Goal: Task Accomplishment & Management: Use online tool/utility

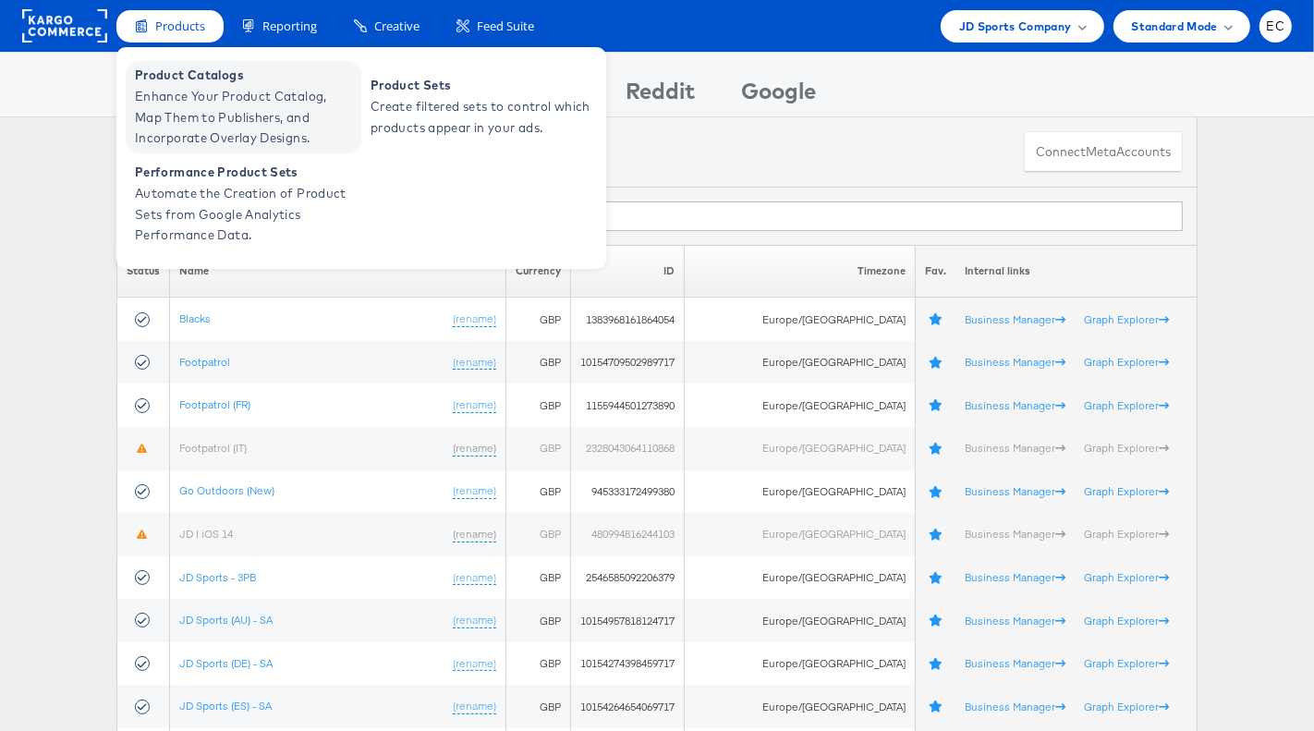
drag, startPoint x: 227, startPoint y: 90, endPoint x: 425, endPoint y: 88, distance: 197.8
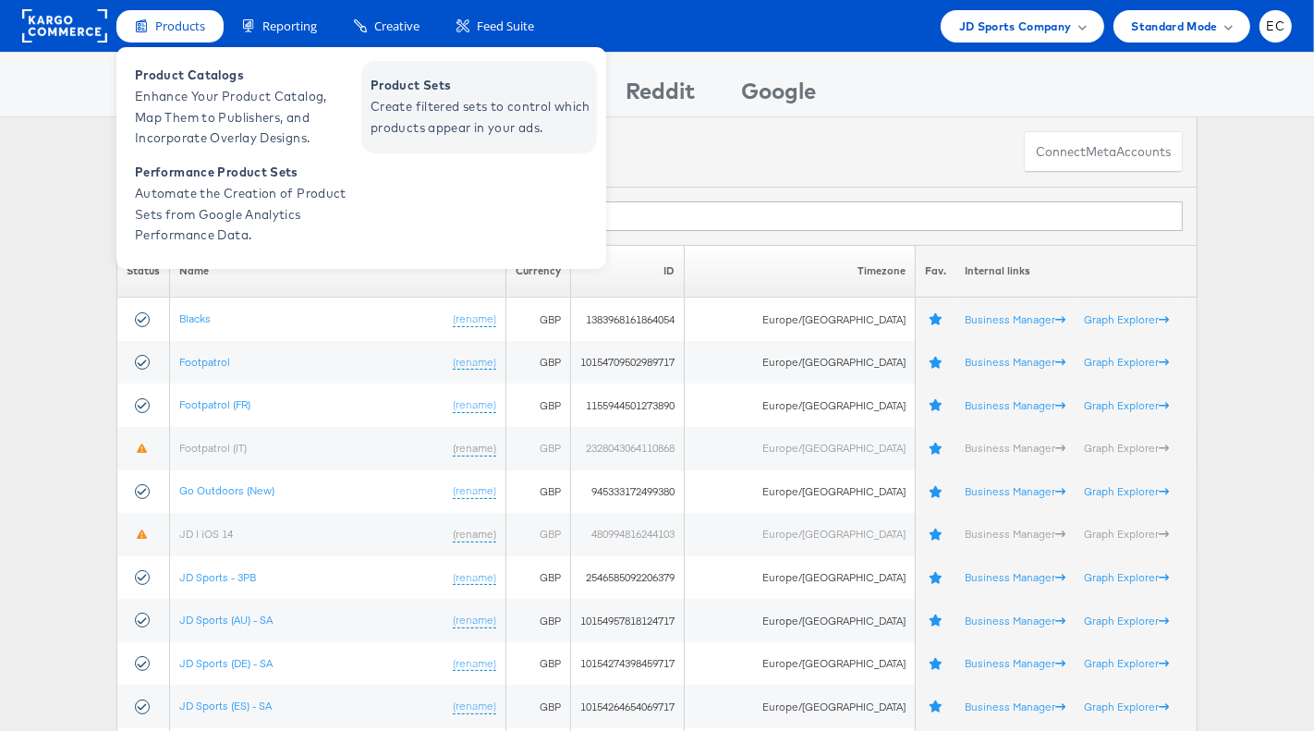
click at [425, 88] on span "Product Sets" at bounding box center [482, 85] width 222 height 21
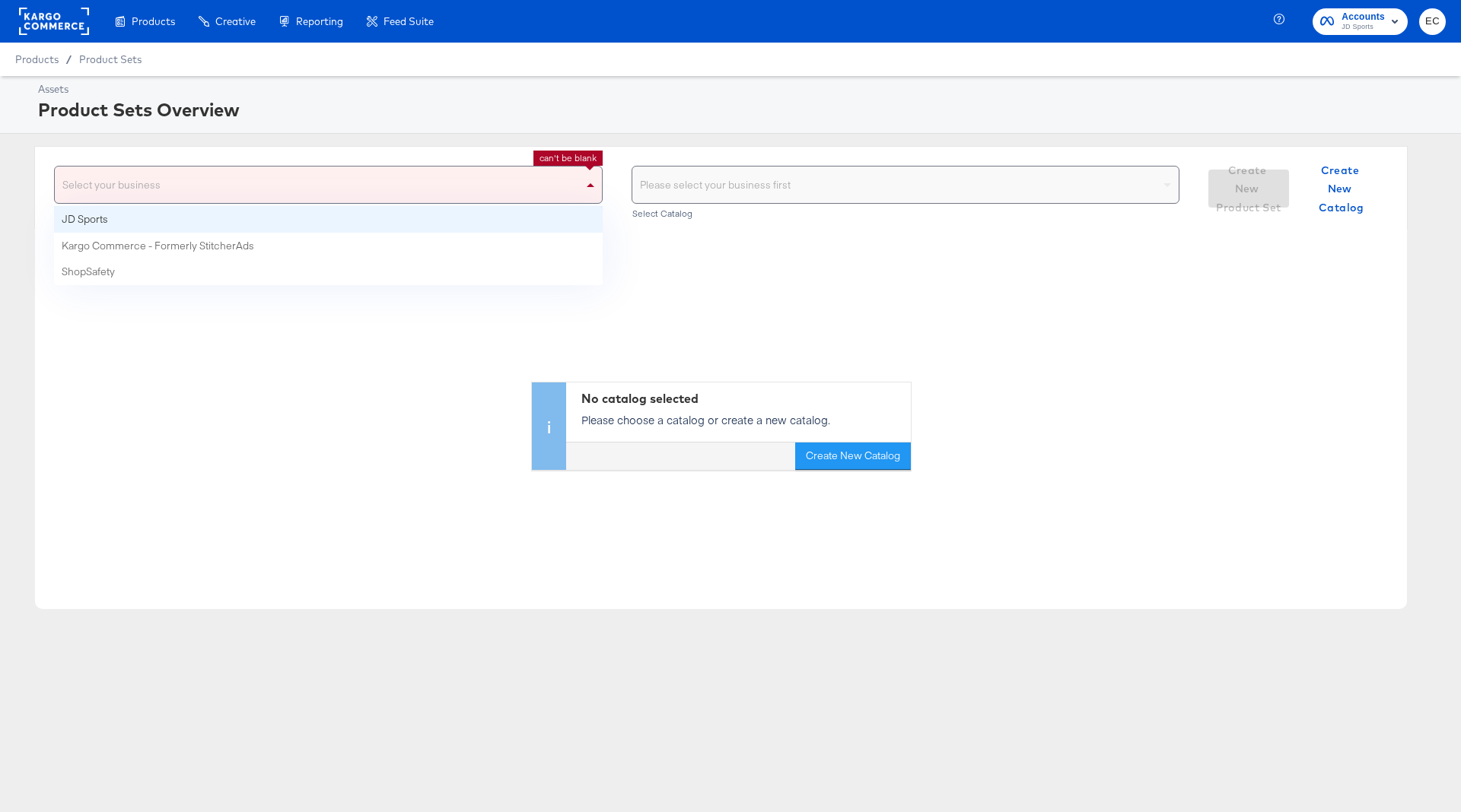
click at [393, 187] on div "Select your business" at bounding box center [328, 184] width 547 height 36
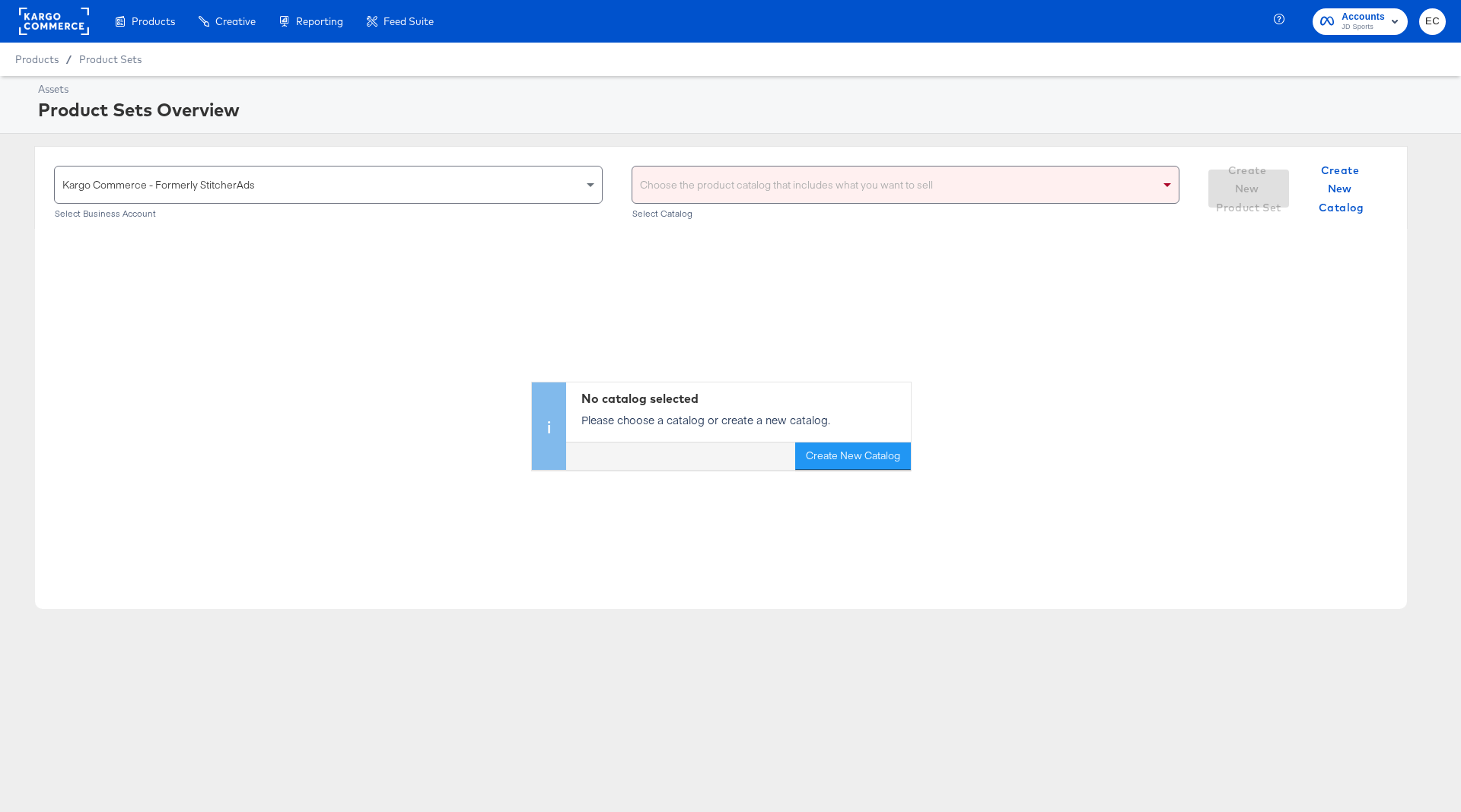
click at [375, 187] on div "Kargo Commerce - Formerly StitcherAds" at bounding box center [328, 184] width 547 height 36
click at [720, 186] on div "Choose the product catalog that includes what you want to sell" at bounding box center [905, 184] width 547 height 36
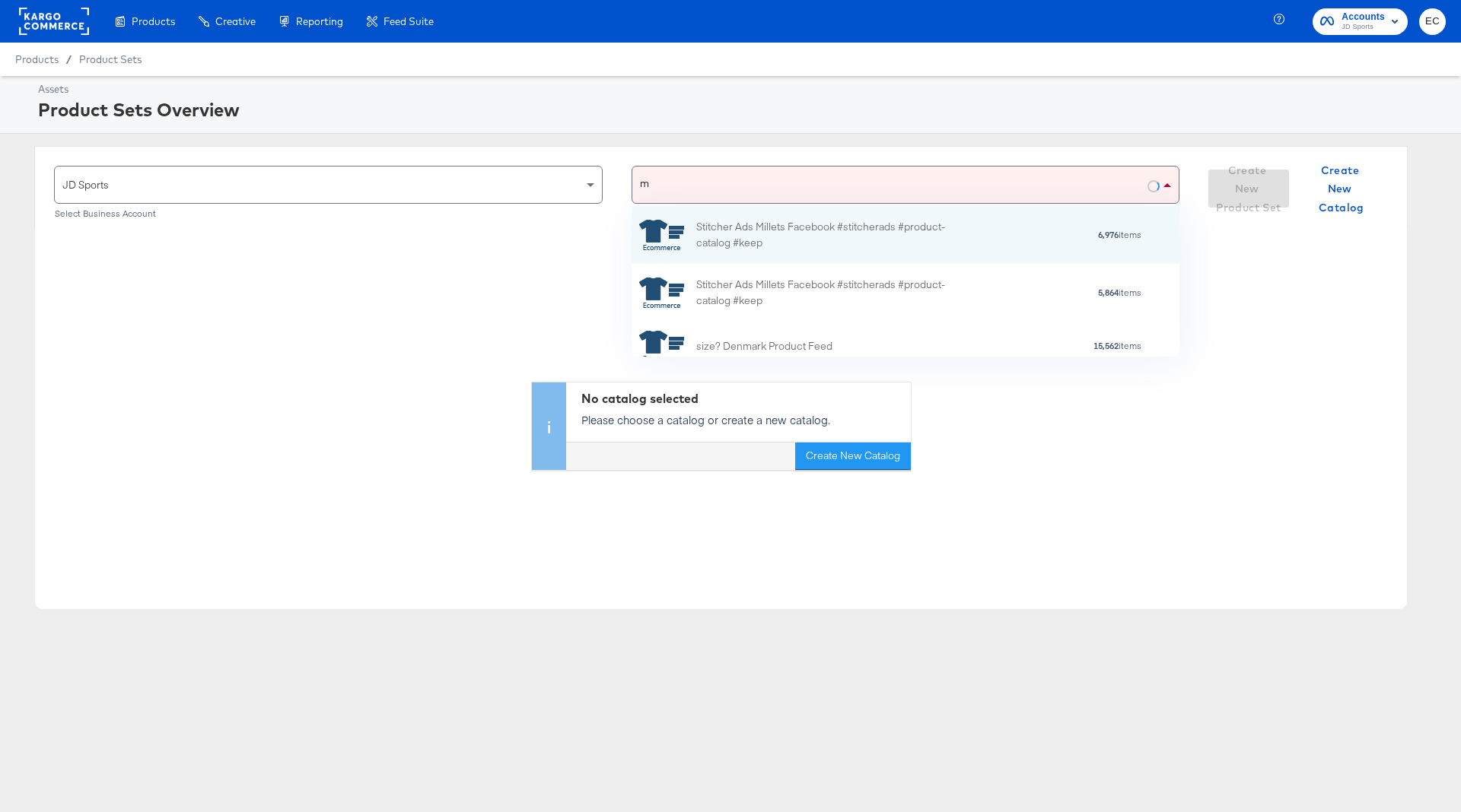
scroll to position [0, 1]
type input "my"
click at [835, 231] on div "Stitcher Ads Jd My Facebook #stitcherads #product-catalog #keep" at bounding box center [830, 233] width 267 height 32
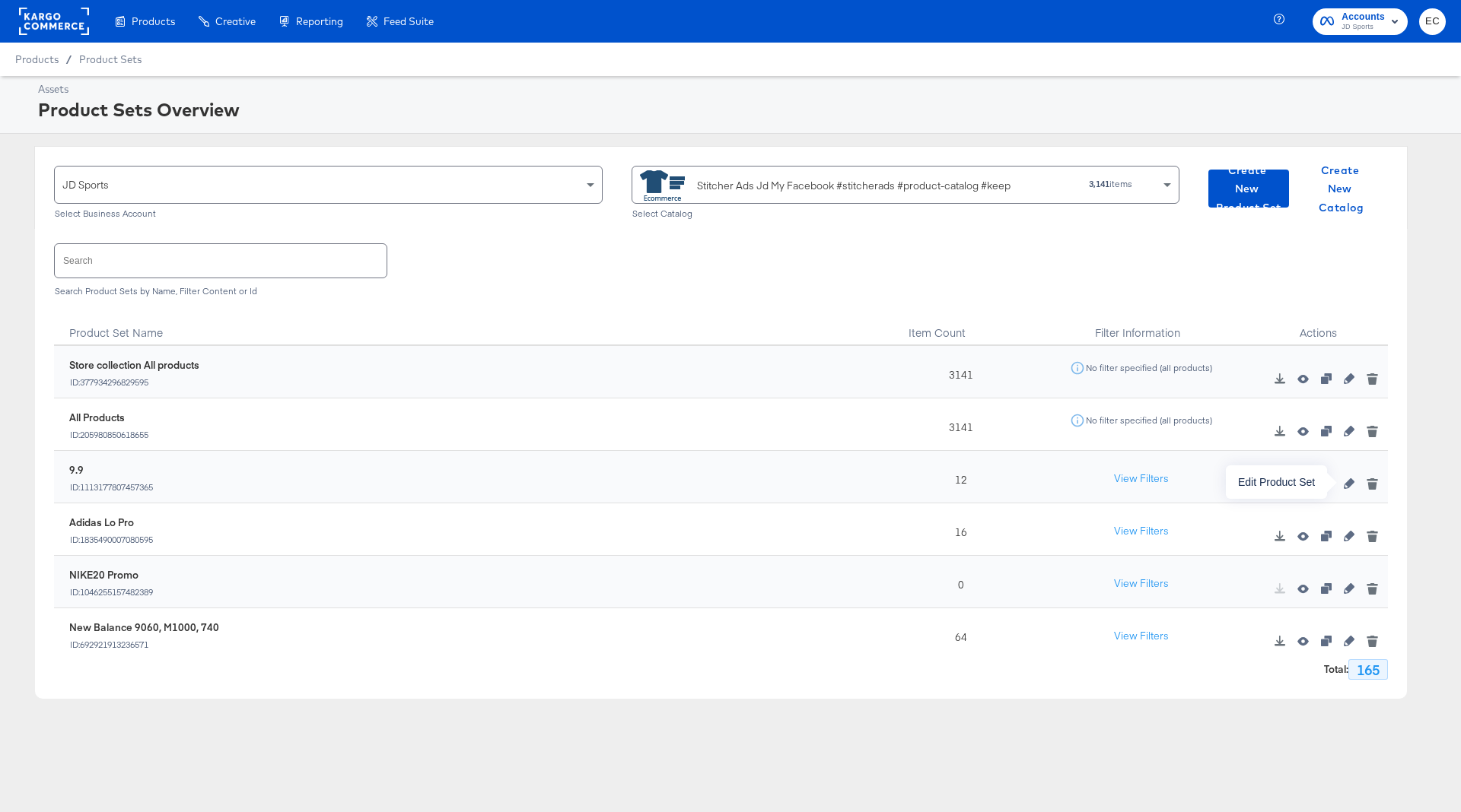
click at [1352, 483] on icon "button" at bounding box center [1348, 483] width 11 height 11
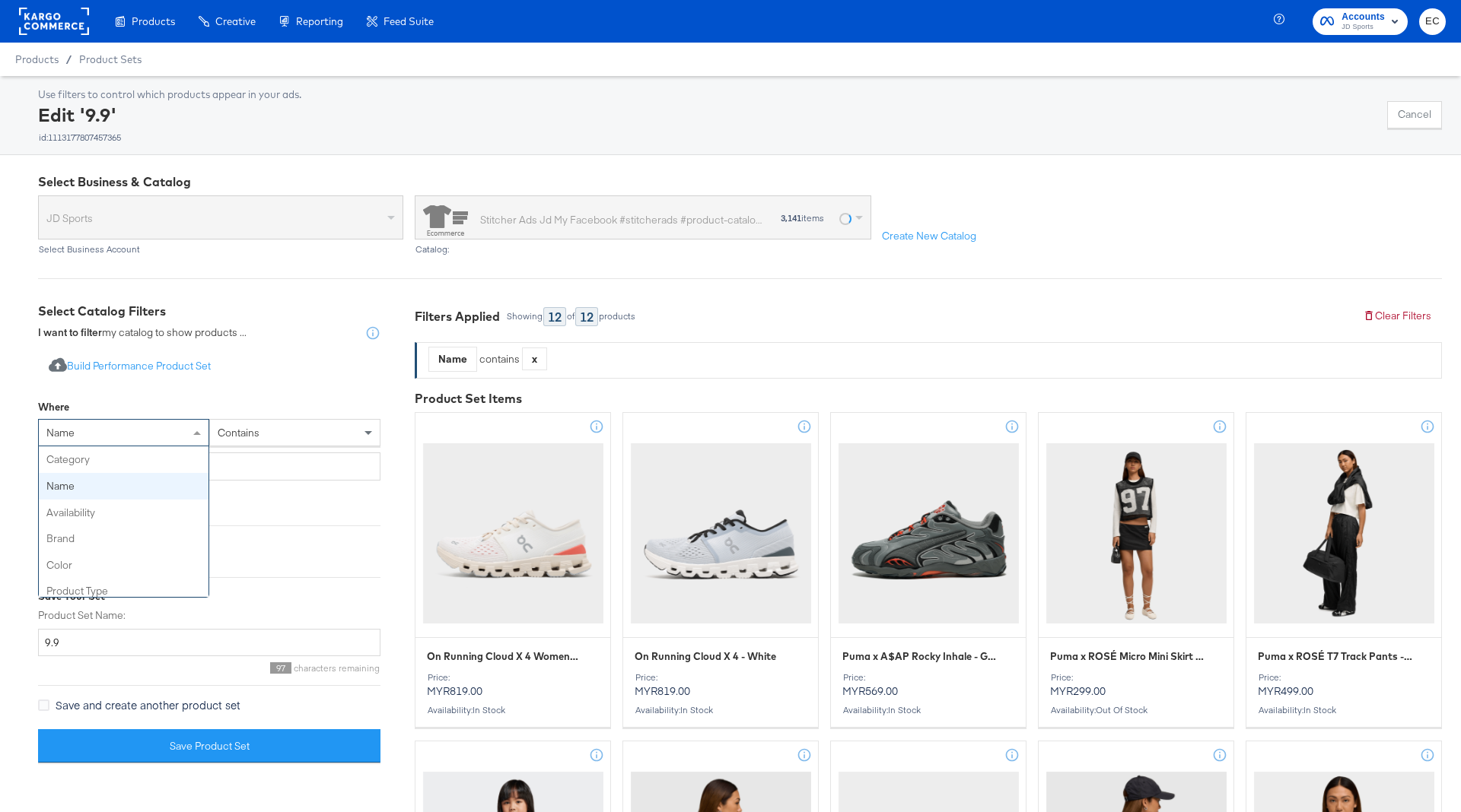
click at [145, 435] on div "name" at bounding box center [123, 432] width 170 height 26
type input "id"
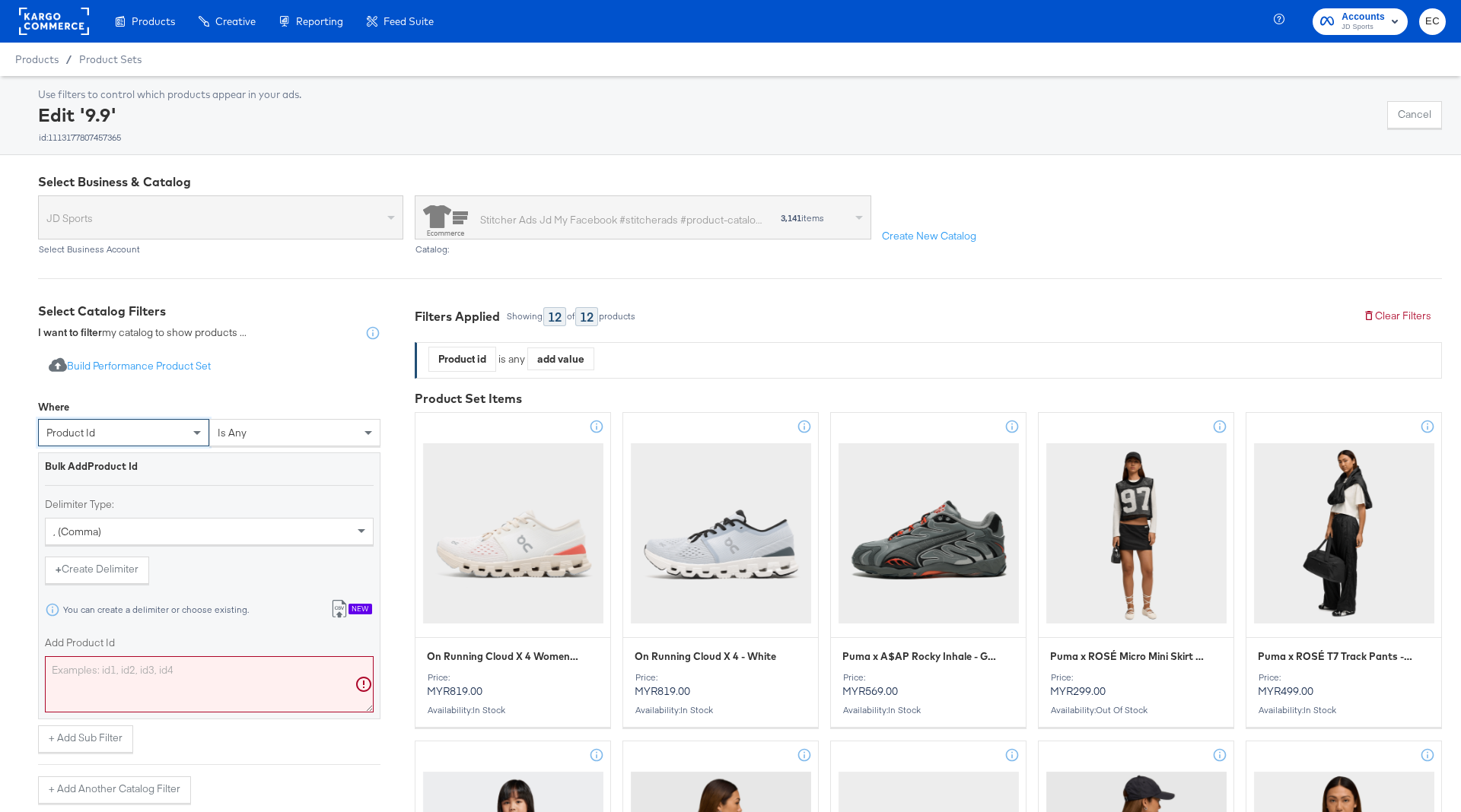
click at [104, 688] on textarea "Add Product Id" at bounding box center [209, 684] width 328 height 56
paste textarea "8201118318732,8201118285964,8201099575436,8201118154892,8201115140236,820111510…"
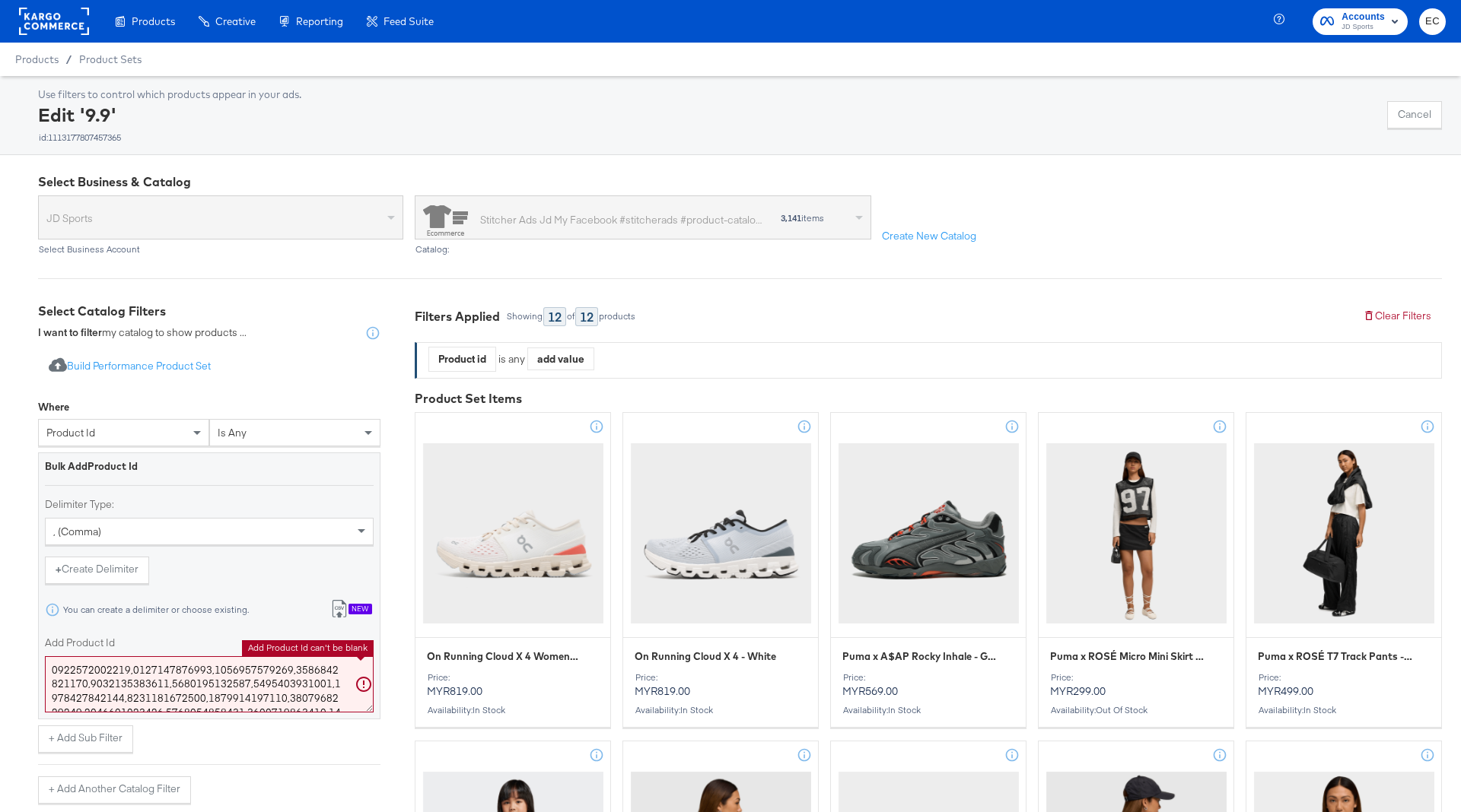
scroll to position [15449, 0]
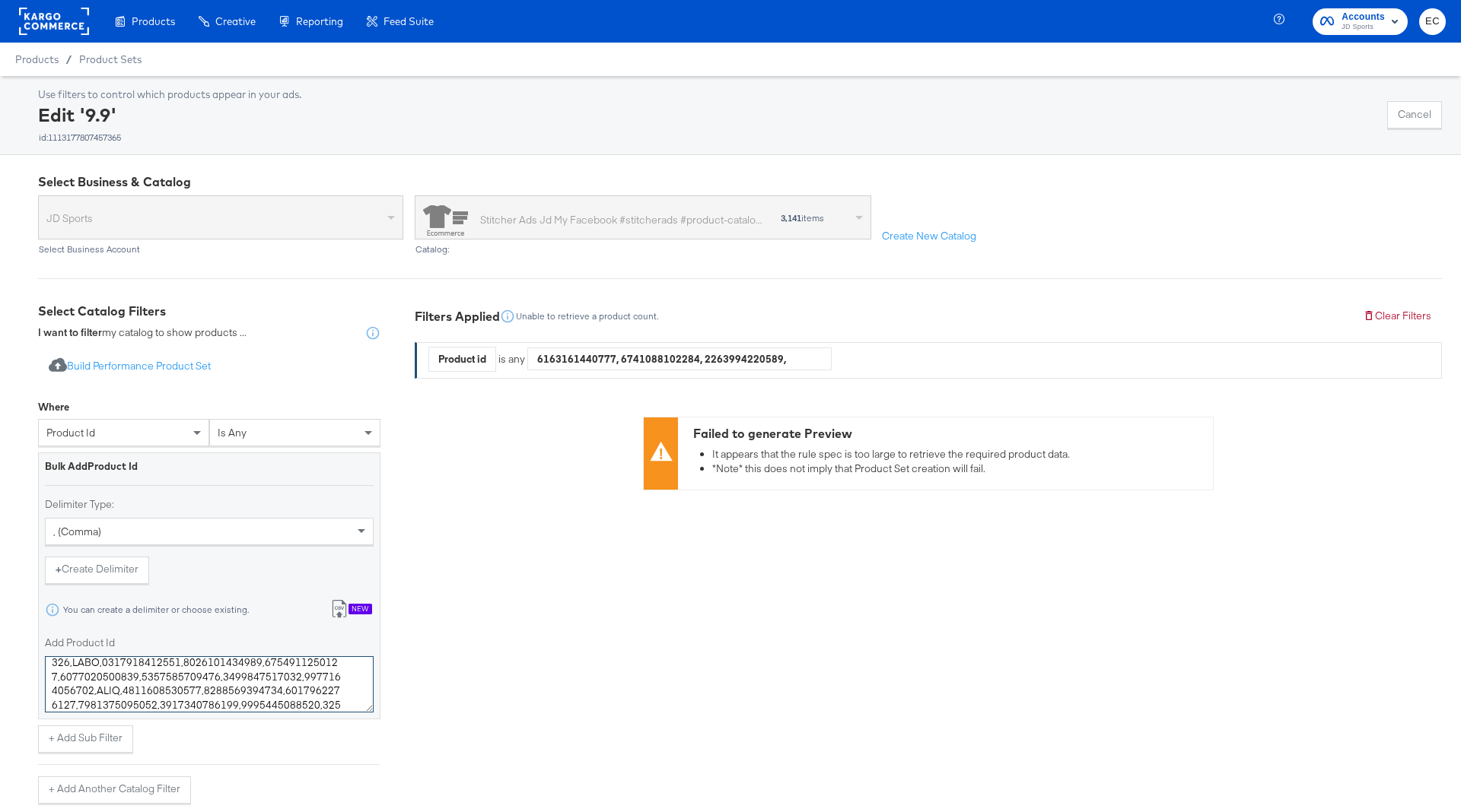
click at [173, 673] on textarea "Add Product Id" at bounding box center [209, 684] width 328 height 56
paste textarea "1860022412,8228798857356,8215485350028,8201103573132,8201098264716,820110403188…"
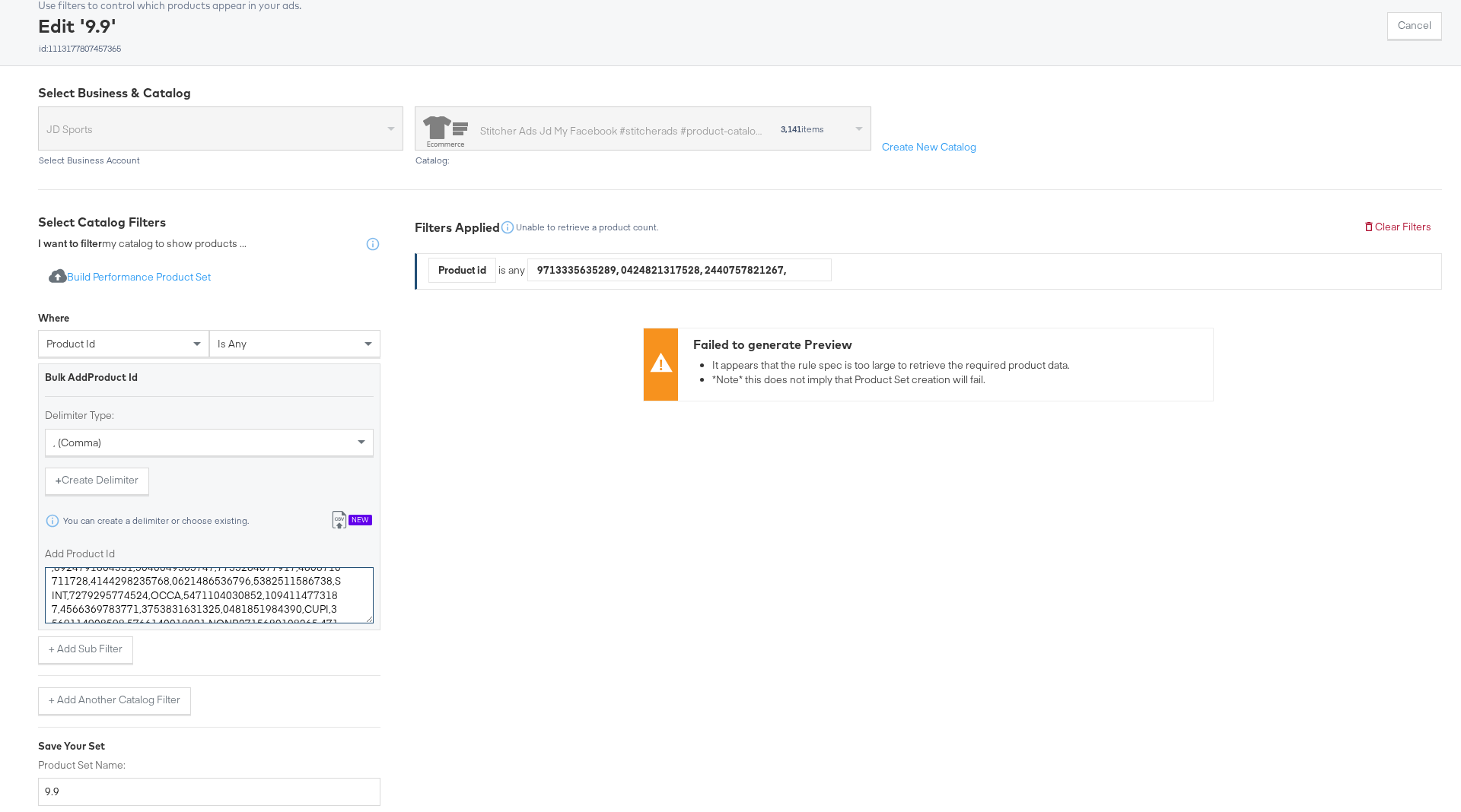
scroll to position [205, 0]
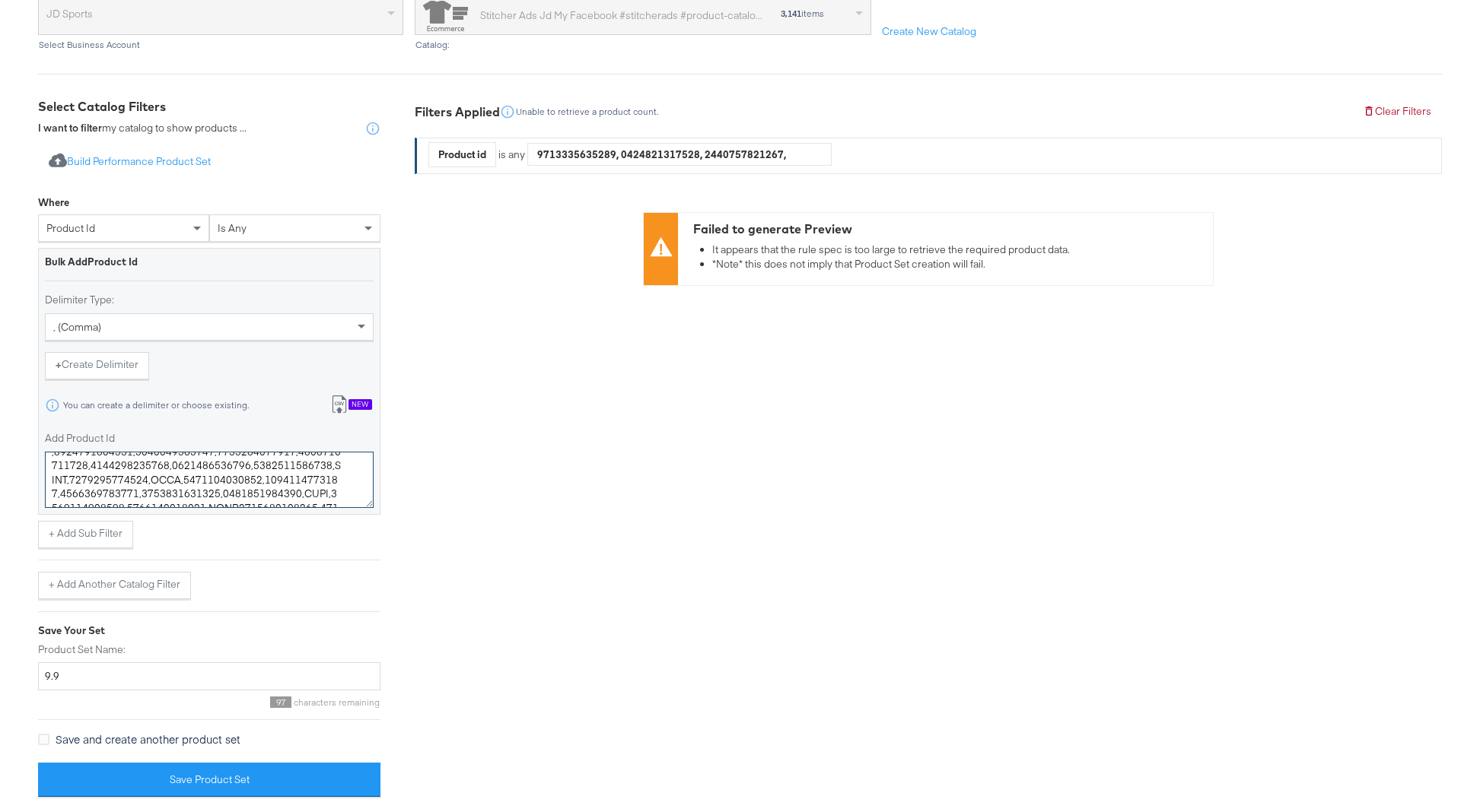
type textarea "8201118318732,8201118285964,8201099575436,8201118154892,8201115140236,820111510…"
click at [279, 683] on input "9.9" at bounding box center [209, 676] width 342 height 28
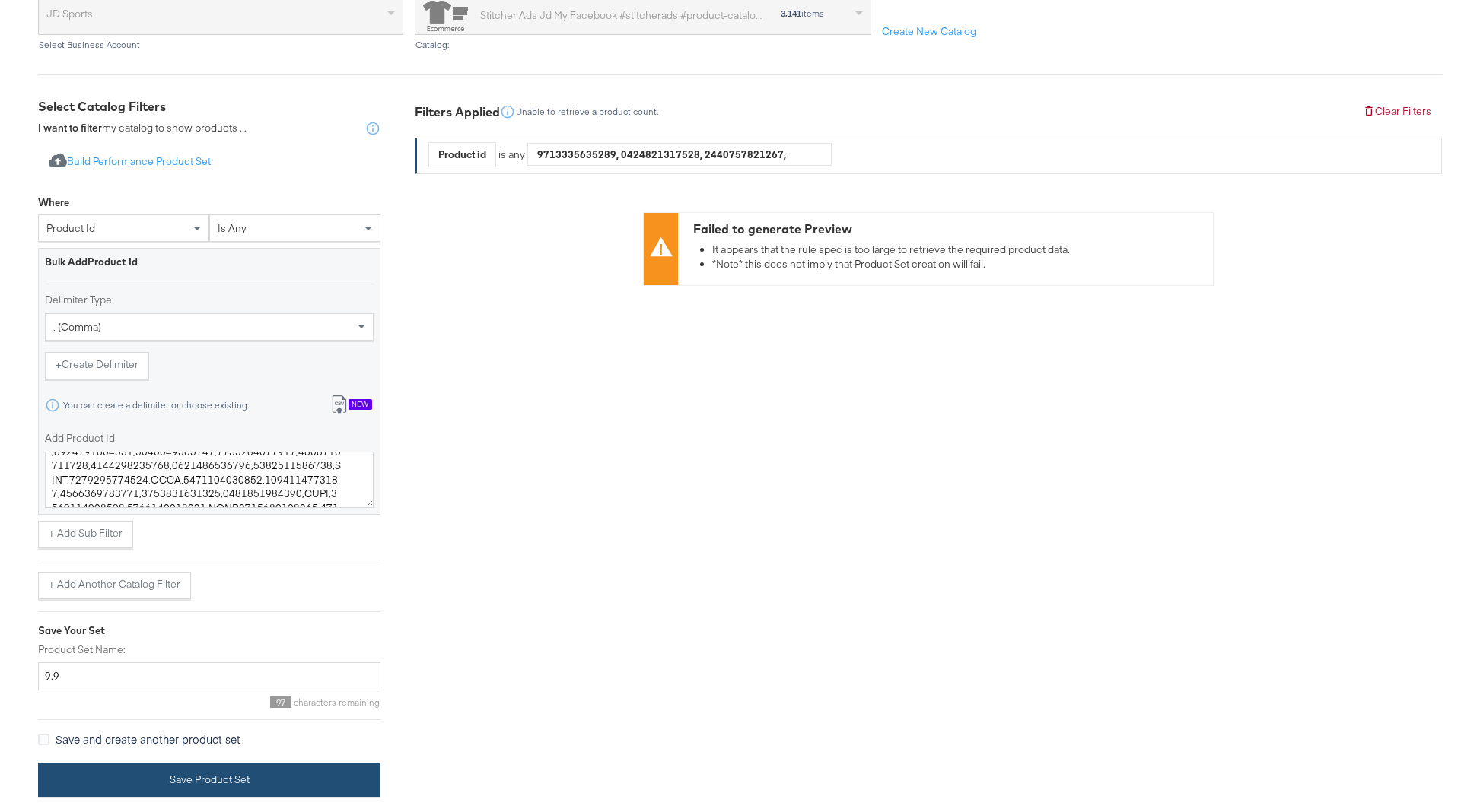
click at [273, 776] on button "Save Product Set" at bounding box center [209, 780] width 342 height 35
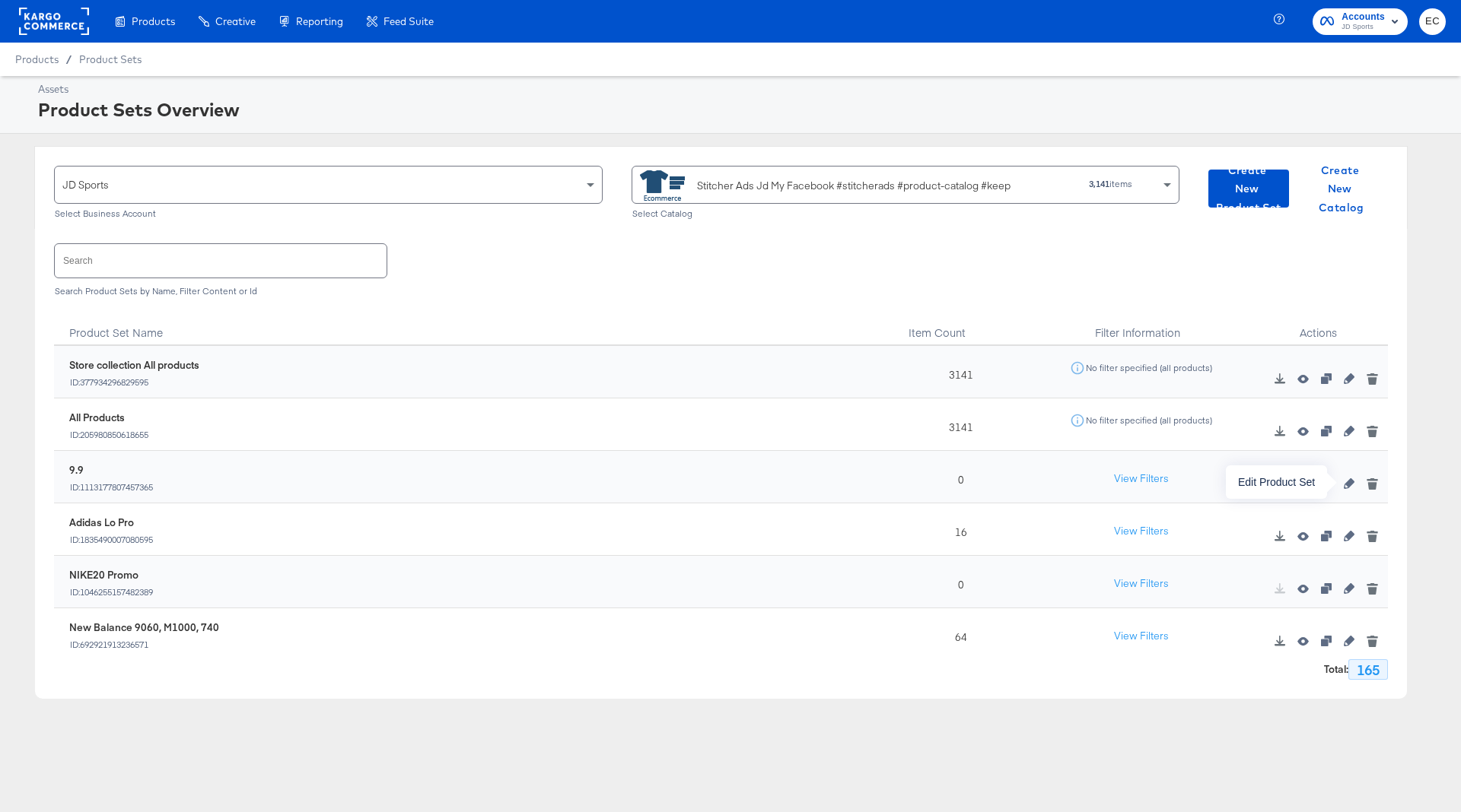
click at [1345, 485] on icon "button" at bounding box center [1348, 483] width 11 height 11
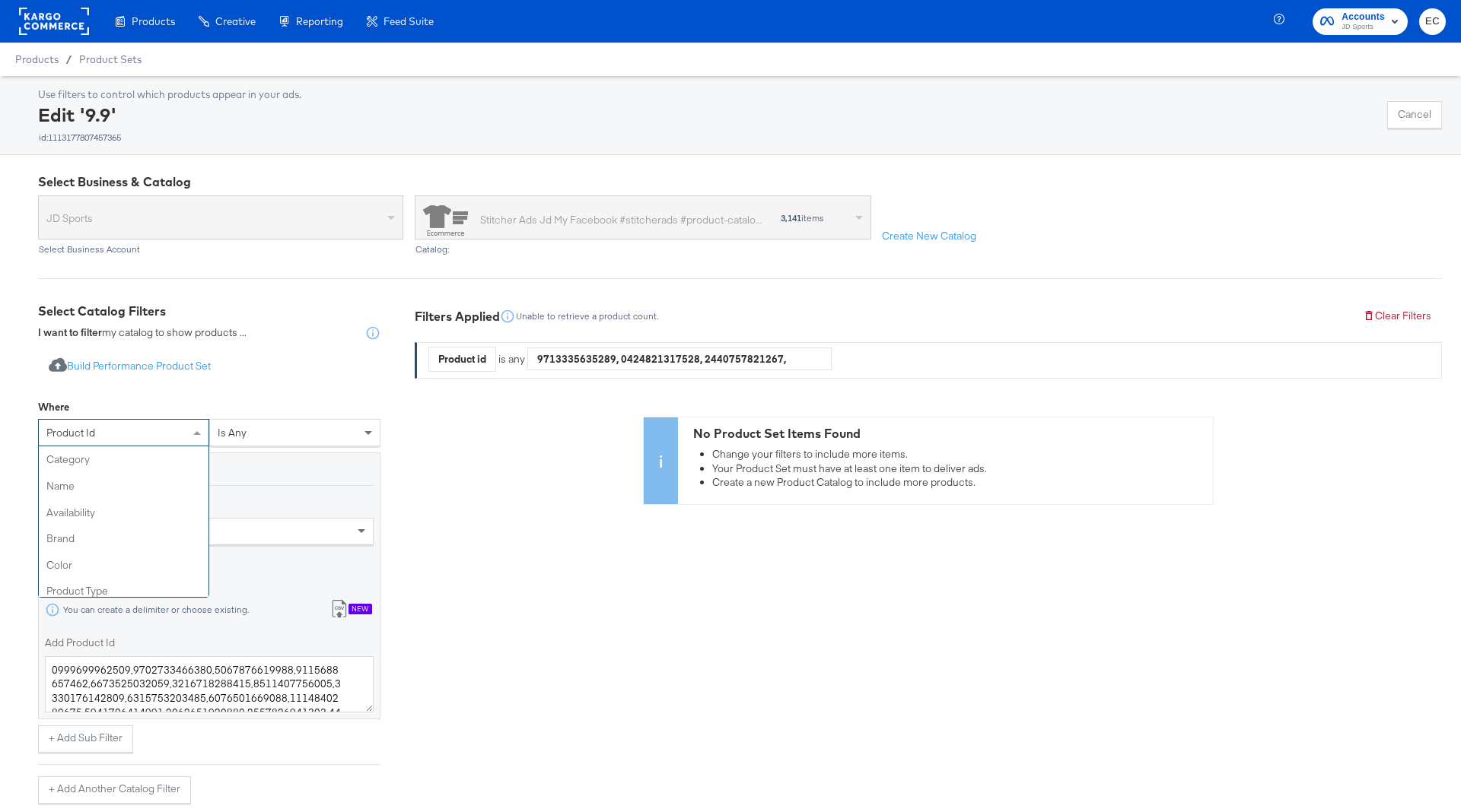
click at [143, 436] on div "product id" at bounding box center [123, 432] width 170 height 26
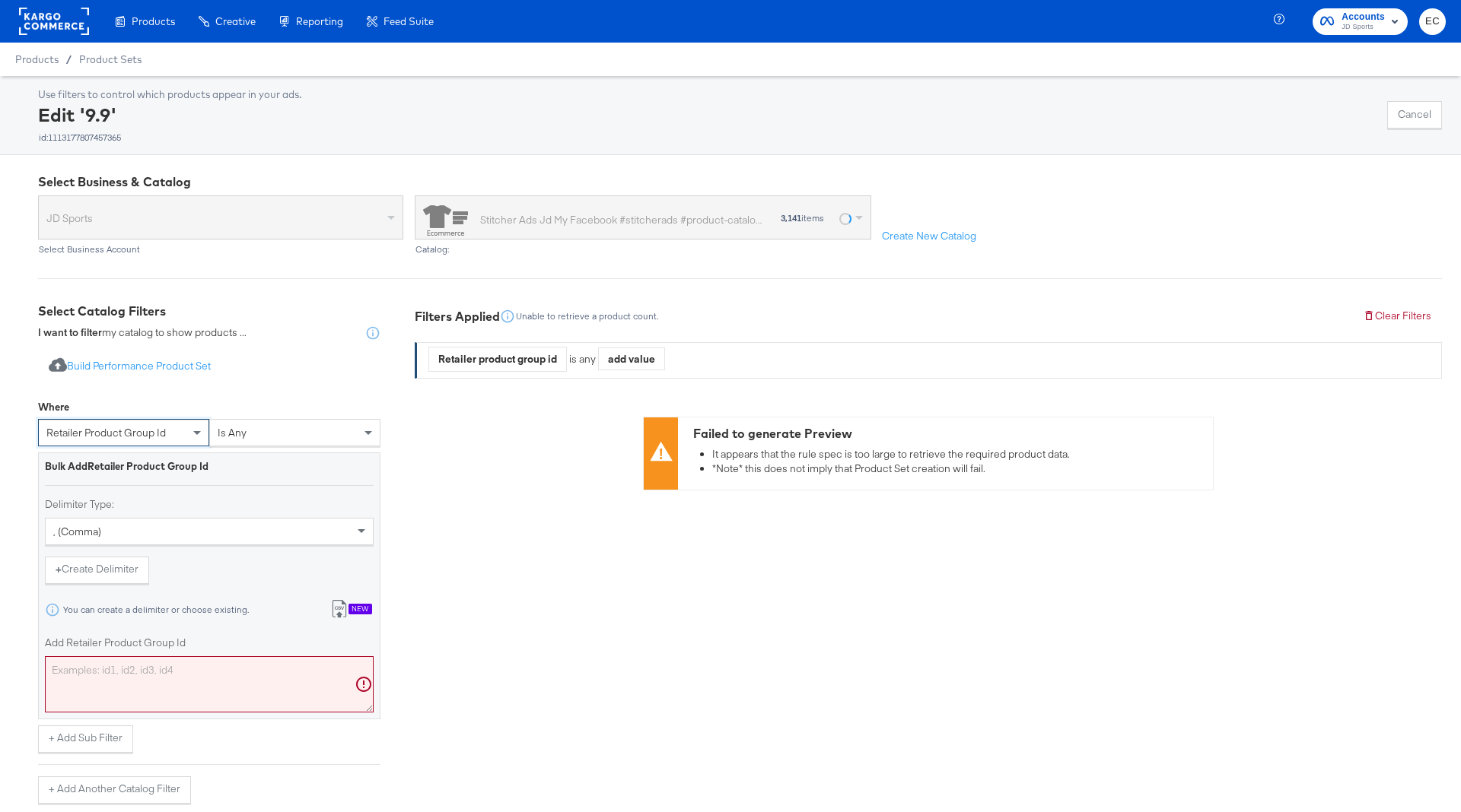
click at [183, 669] on textarea "Add Retailer Product Group Id" at bounding box center [209, 684] width 328 height 56
paste textarea "8201118318732,8201118285964,8201099575436,8201118154892,8201115140236,820111510…"
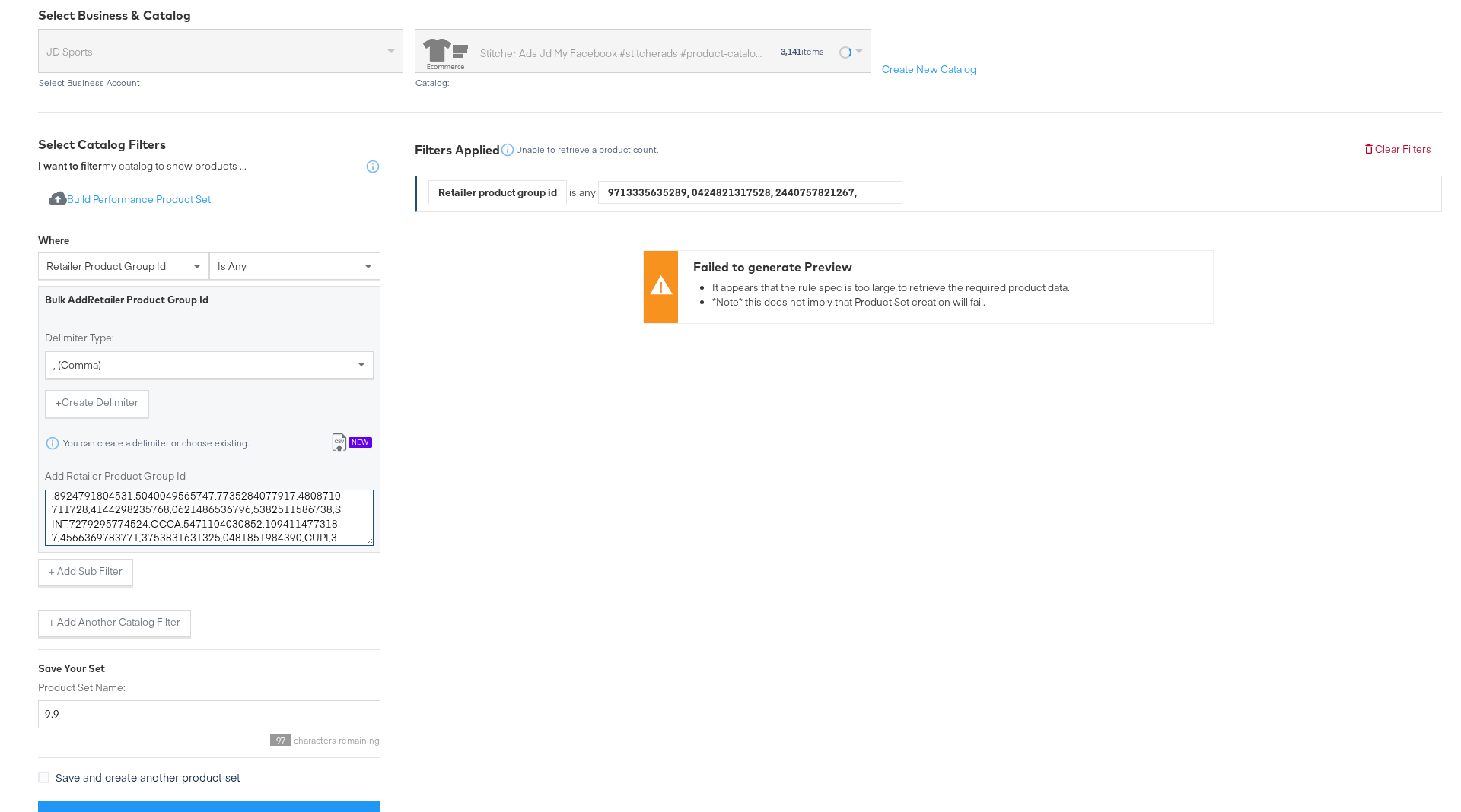
scroll to position [205, 0]
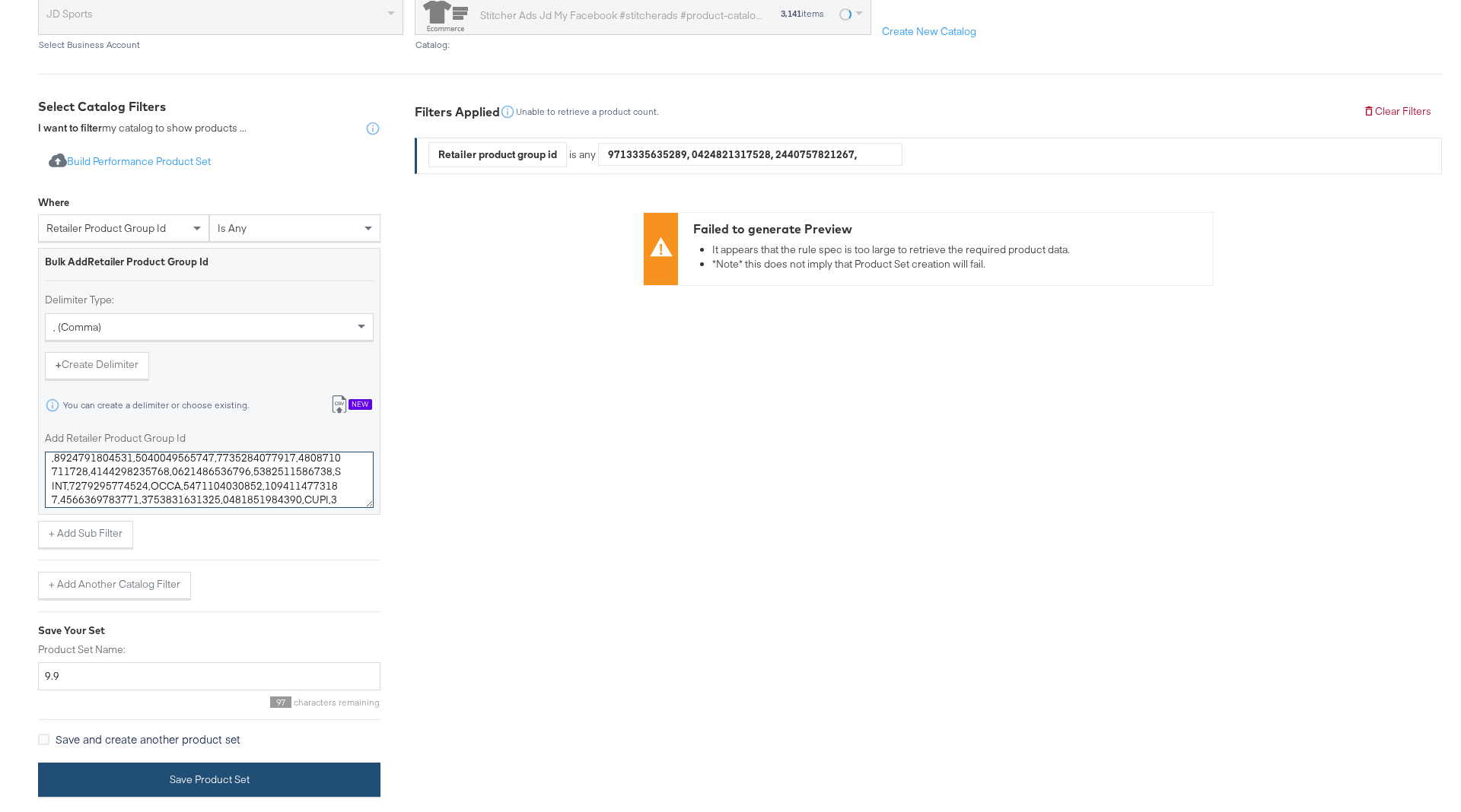
type textarea "8201118318732,8201118285964,8201099575436,8201118154892,8201115140236,820111510…"
click at [253, 775] on button "Save Product Set" at bounding box center [209, 780] width 342 height 35
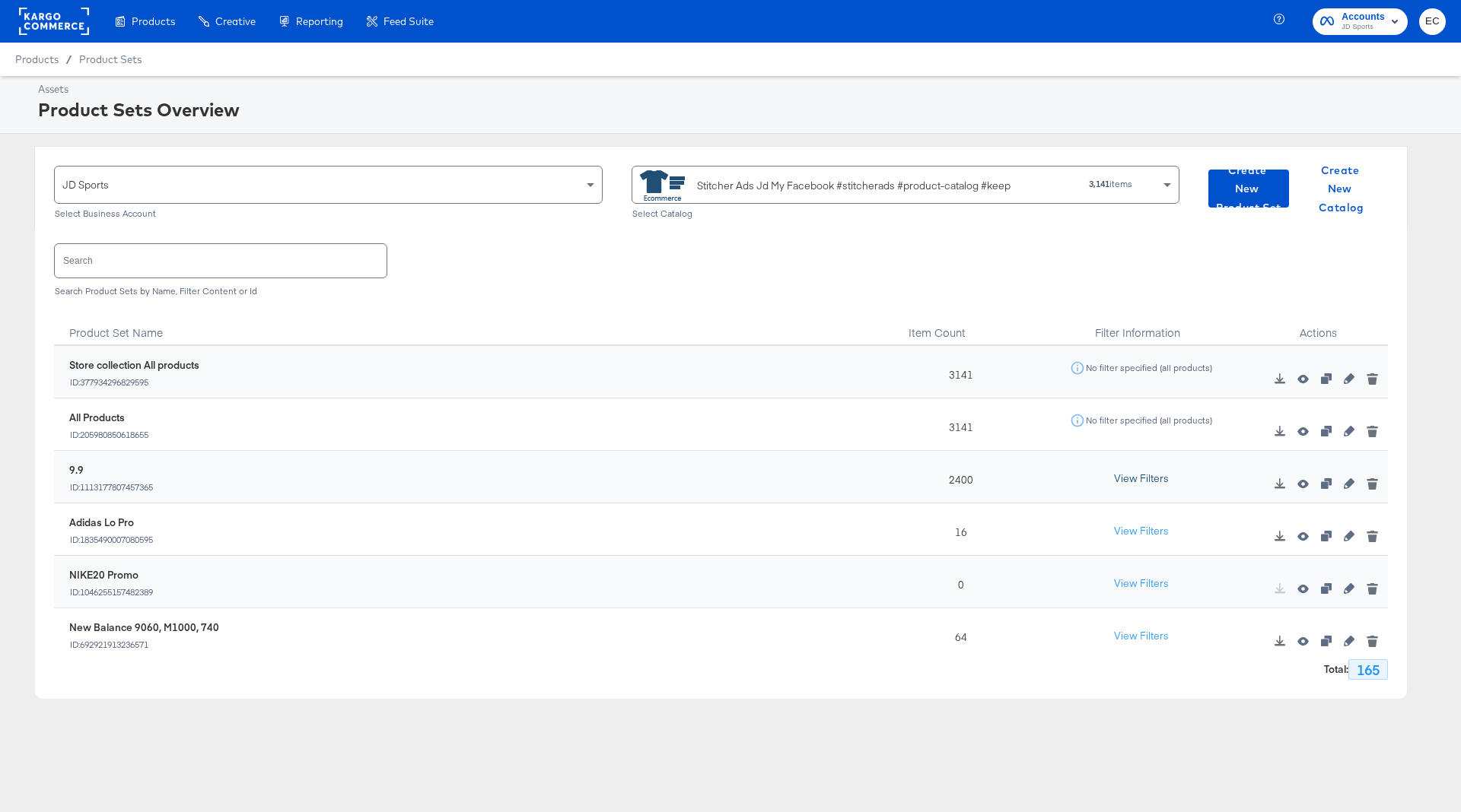
click at [1123, 473] on button "View Filters" at bounding box center [1141, 479] width 76 height 27
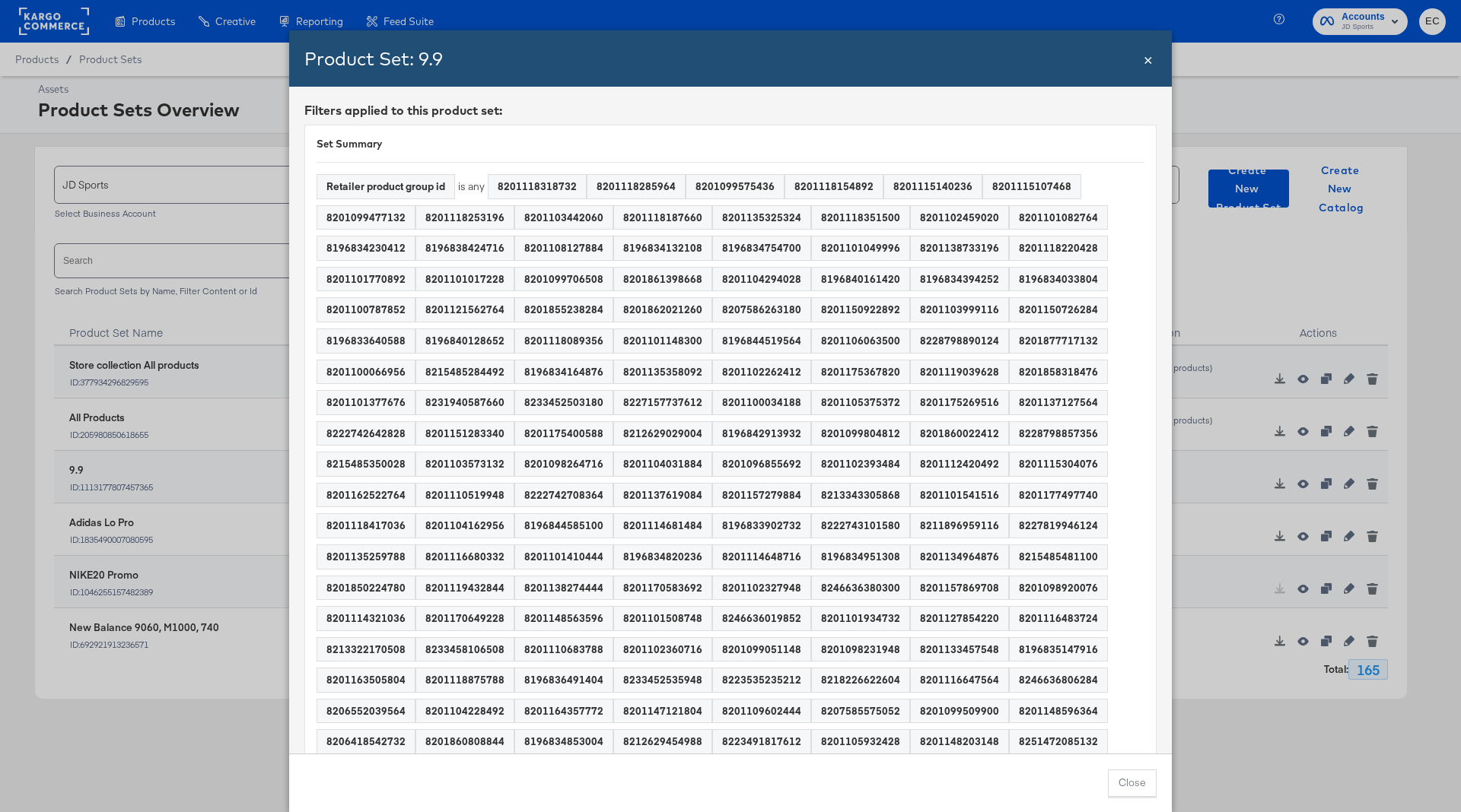
click at [1148, 59] on span "×" at bounding box center [1147, 58] width 9 height 21
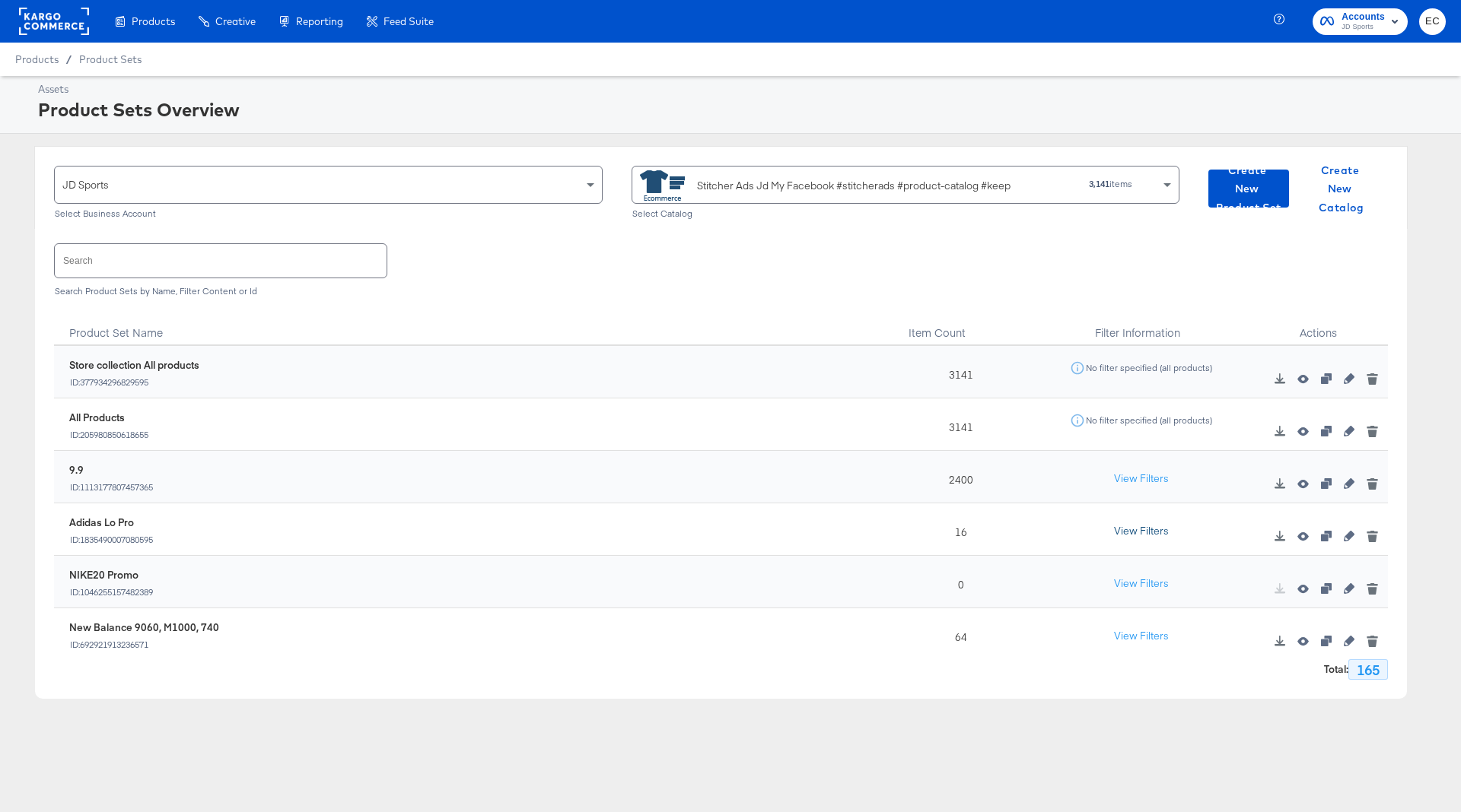
click at [1148, 528] on button "View Filters" at bounding box center [1141, 531] width 76 height 27
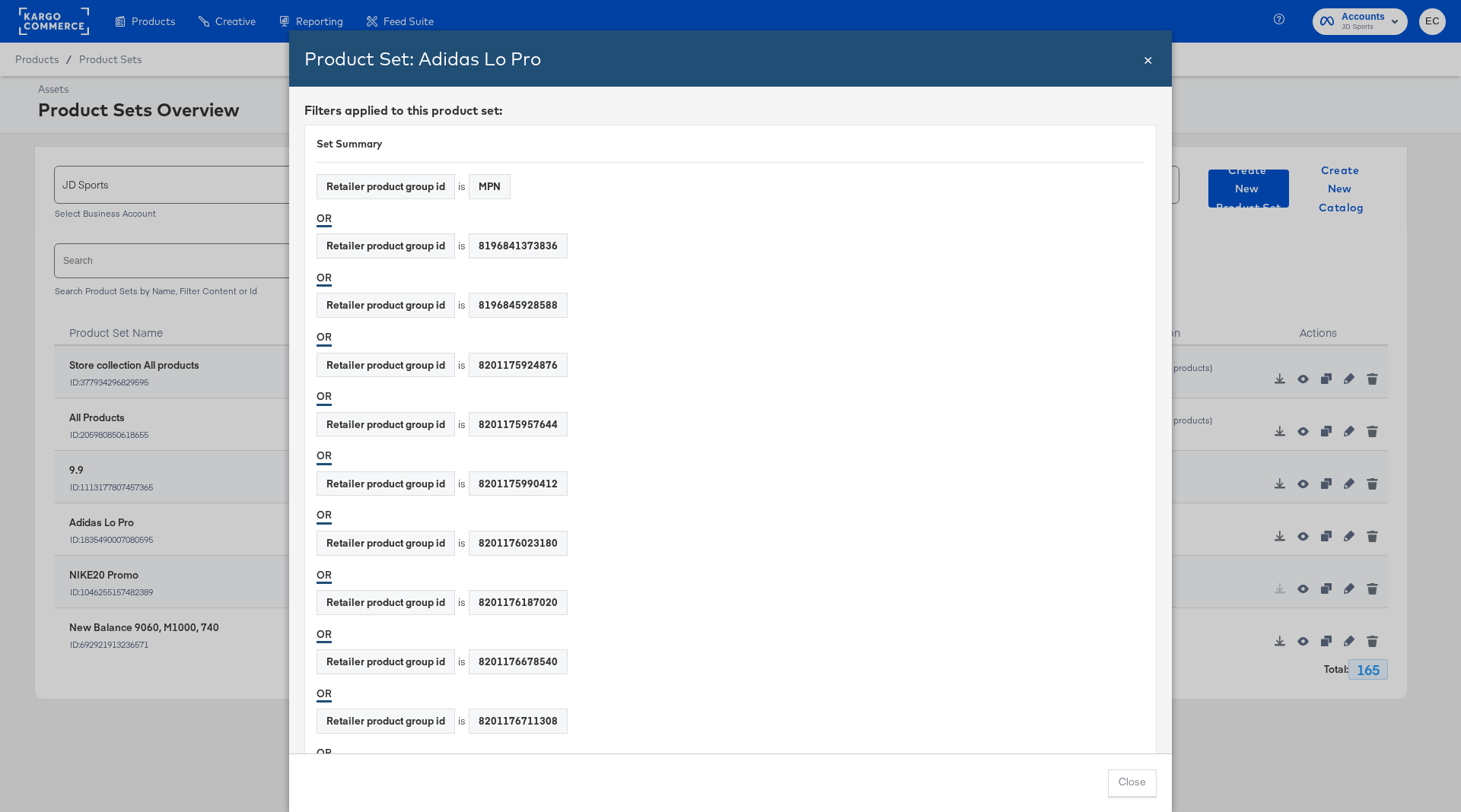
click at [1143, 58] on span "×" at bounding box center [1147, 58] width 9 height 21
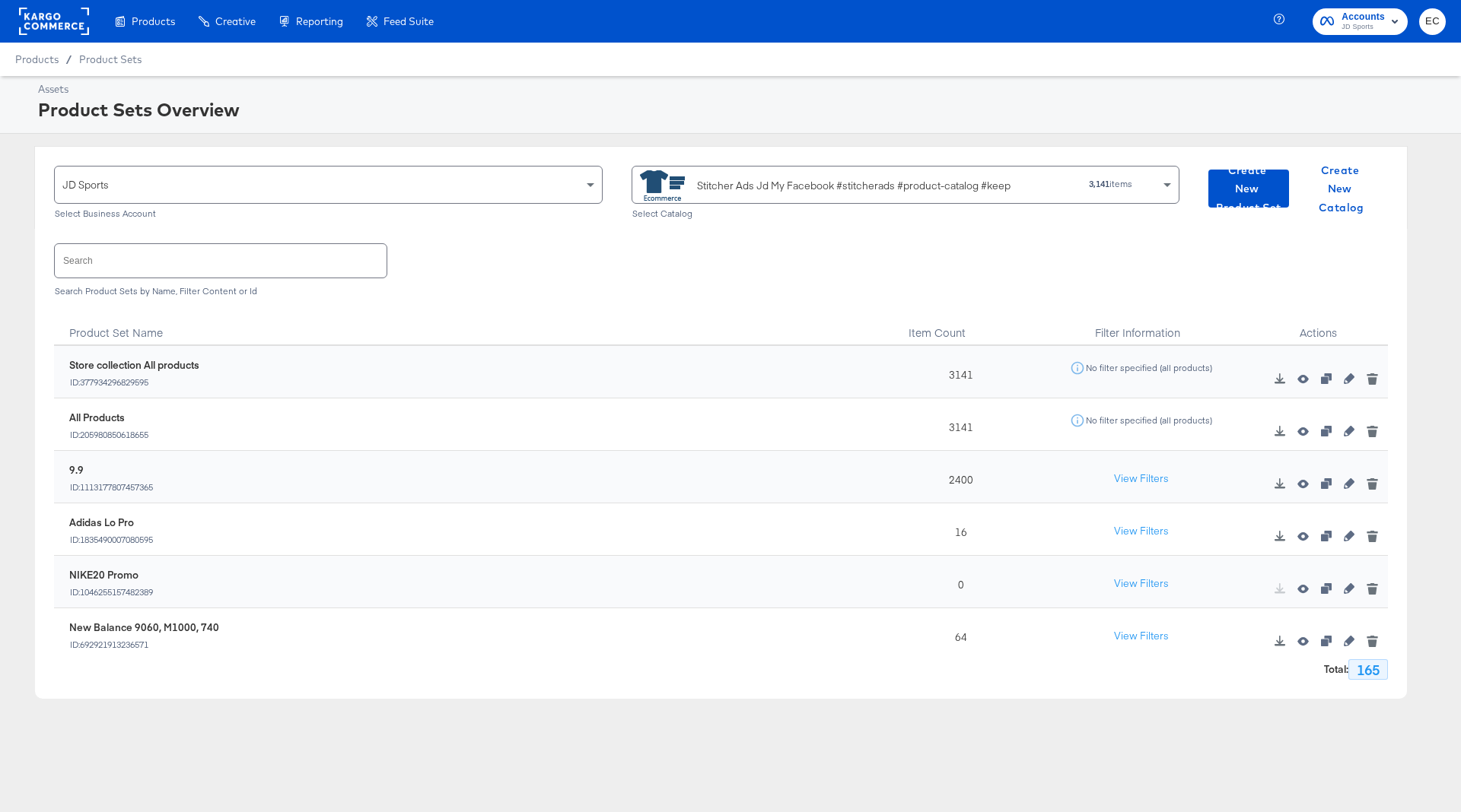
click at [72, 14] on rect at bounding box center [54, 21] width 70 height 27
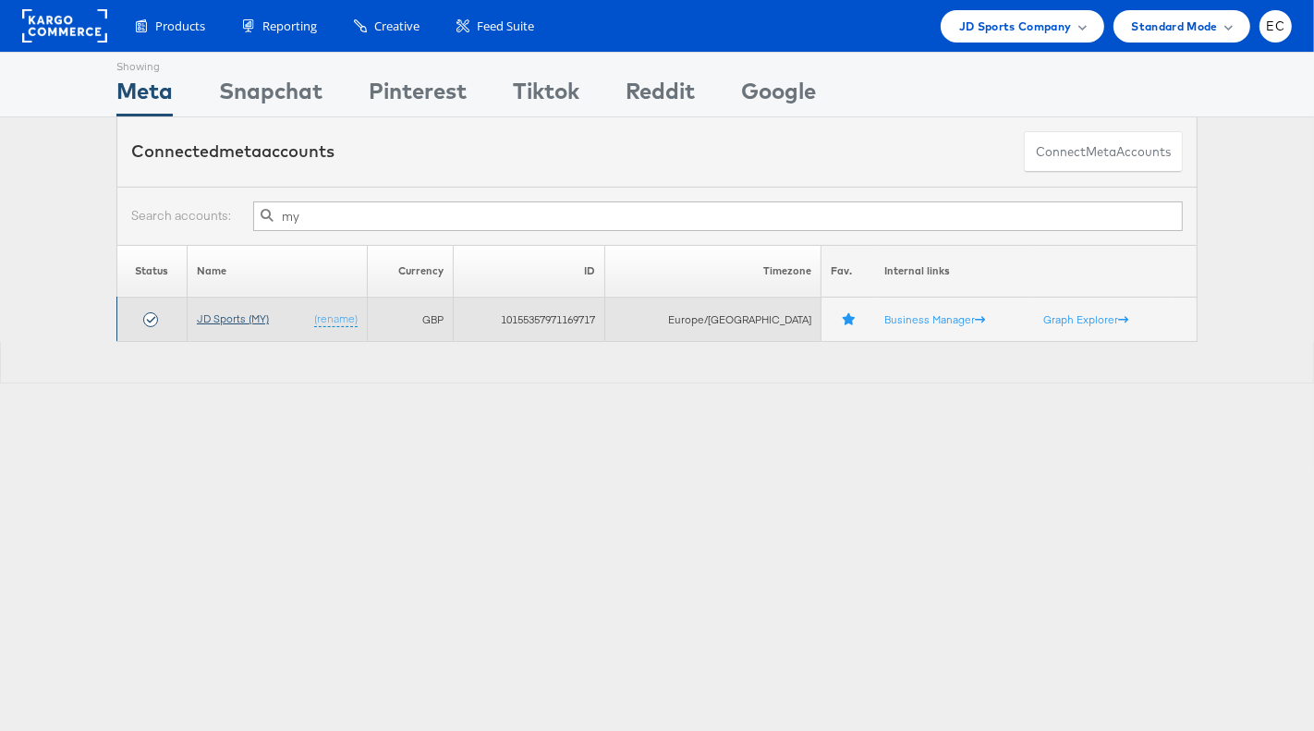
type input "my"
click at [236, 311] on link "JD Sports (MY)" at bounding box center [233, 318] width 72 height 14
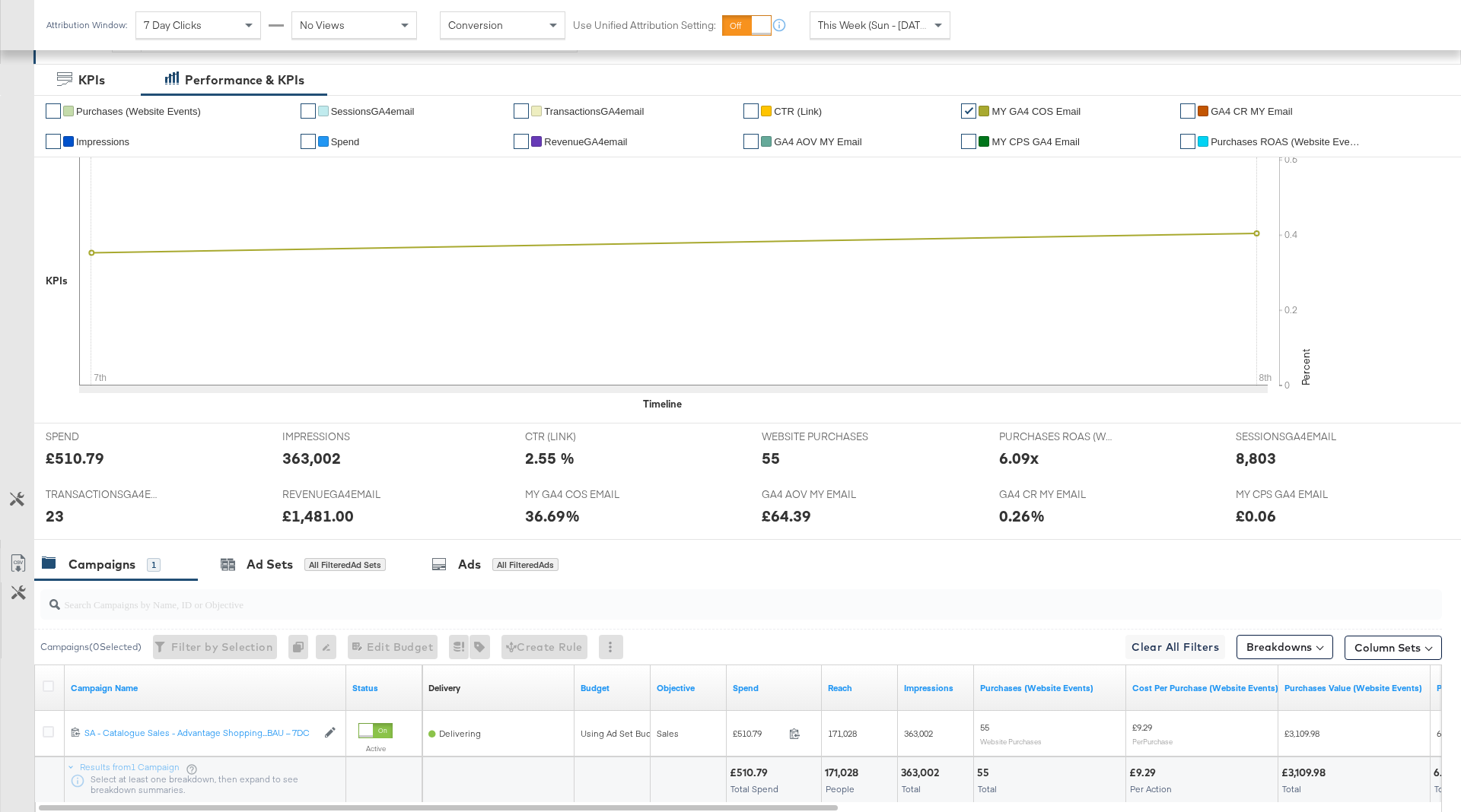
scroll to position [404, 0]
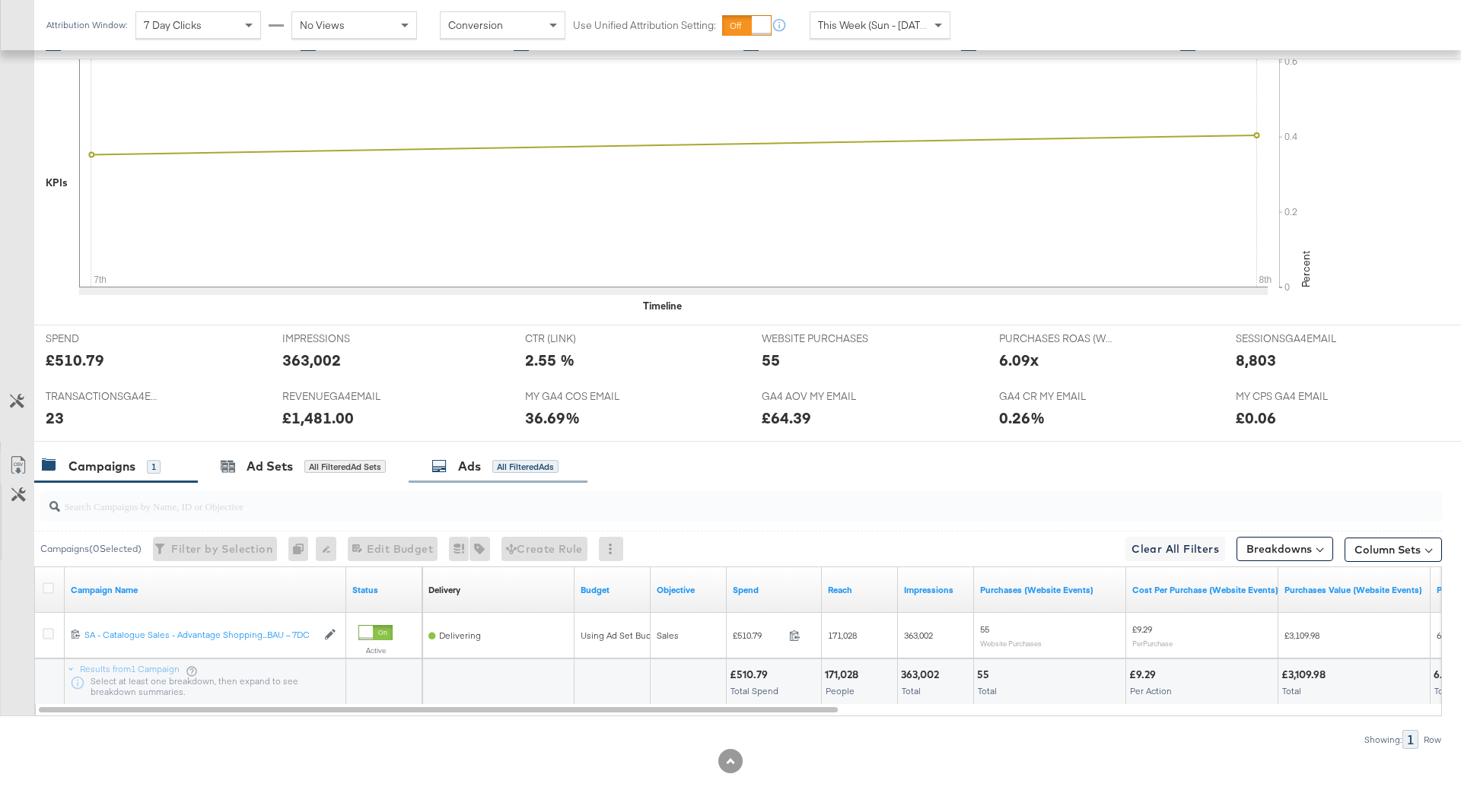
click at [488, 462] on div "Ads All Filtered Ads" at bounding box center [495, 466] width 127 height 17
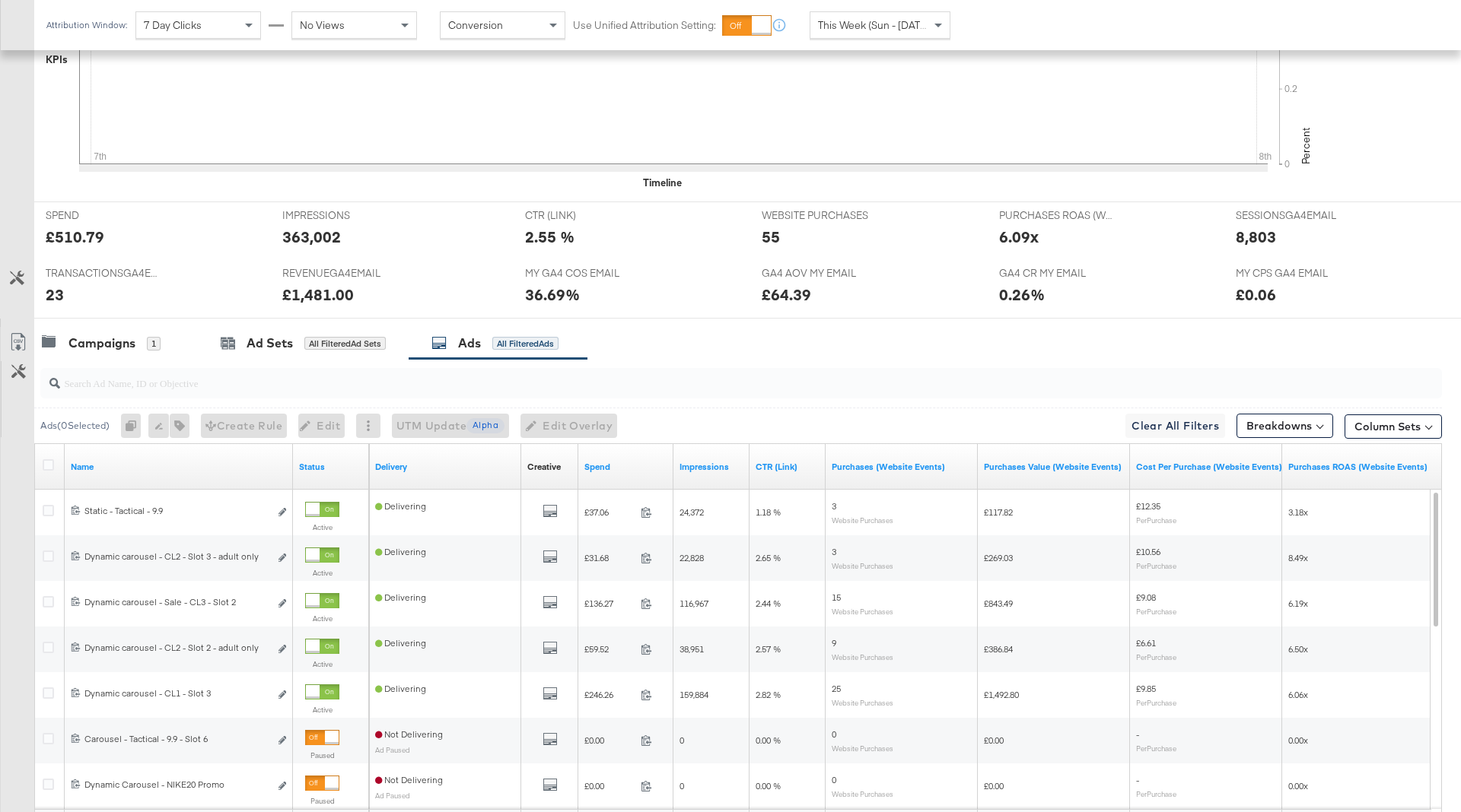
scroll to position [678, 0]
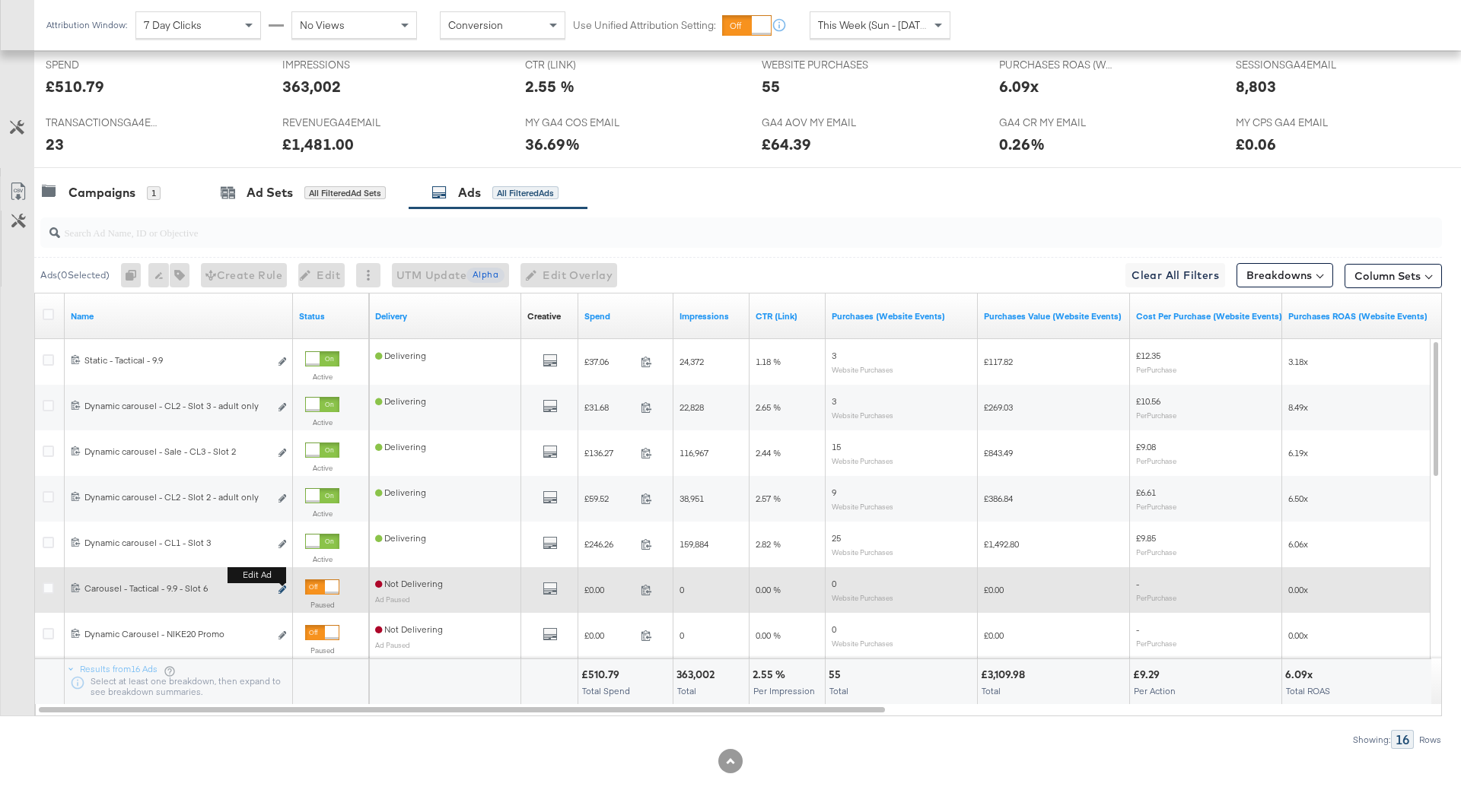
click at [278, 587] on icon "link" at bounding box center [281, 590] width 7 height 8
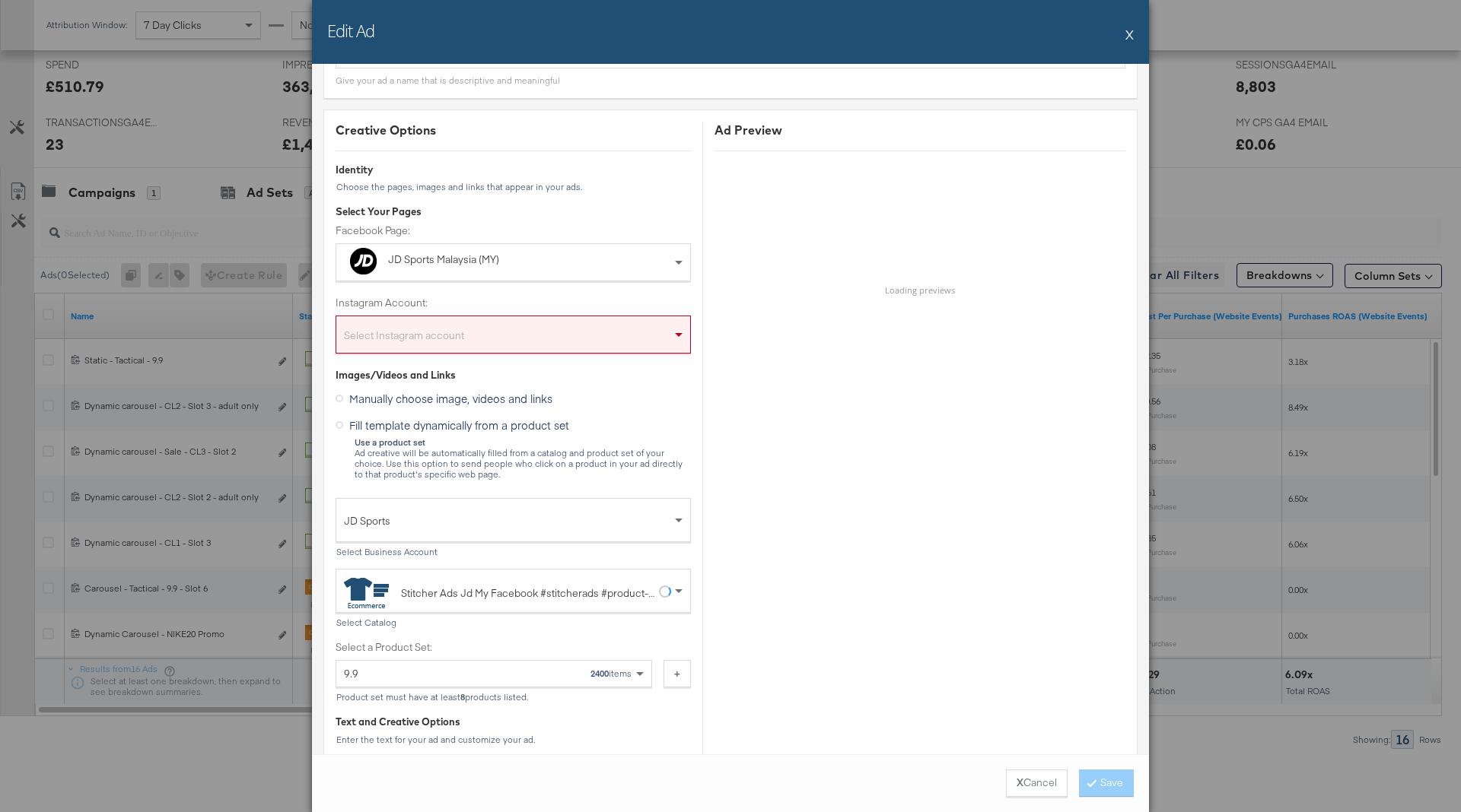
scroll to position [0, 0]
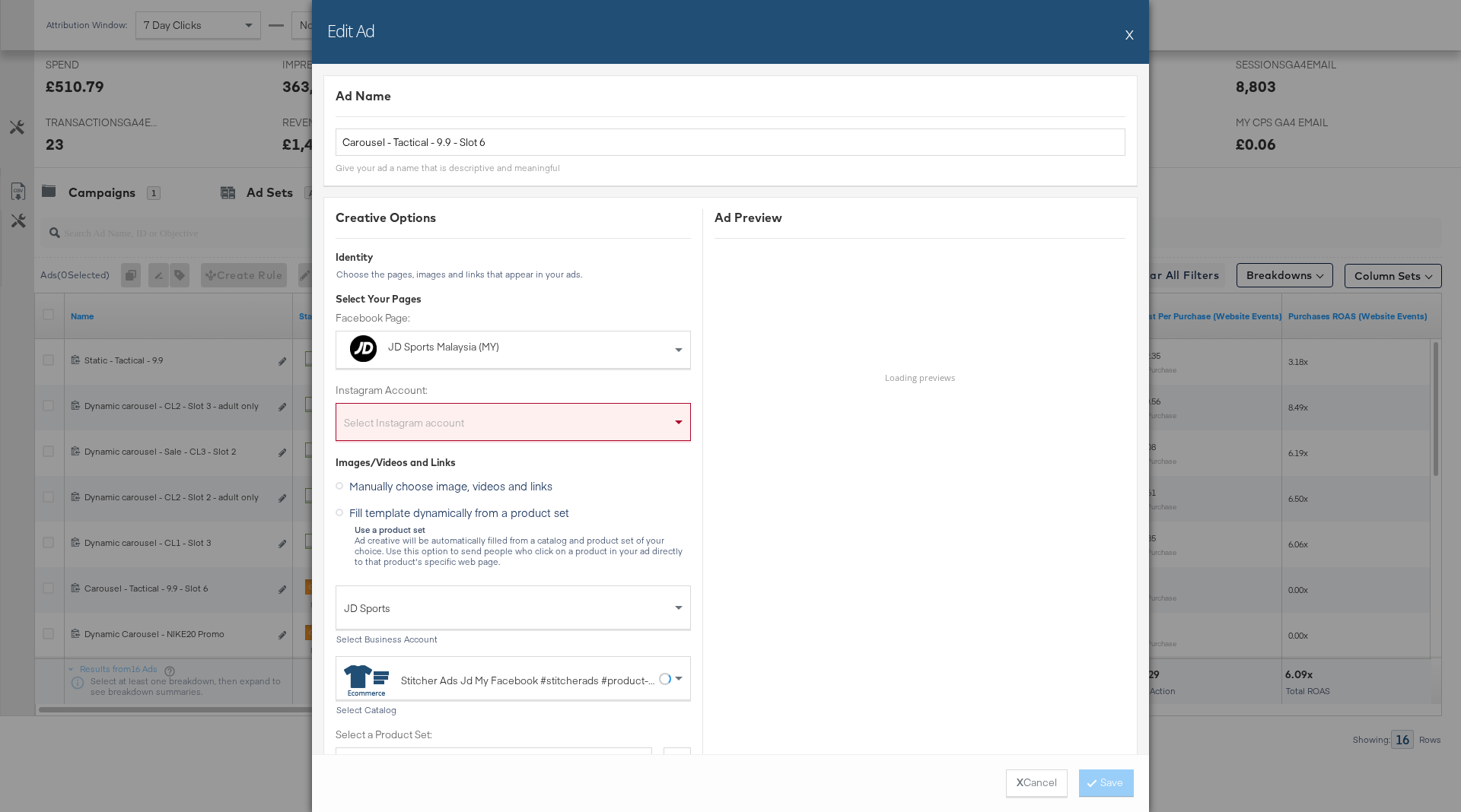
click at [1129, 35] on button "X" at bounding box center [1129, 34] width 8 height 30
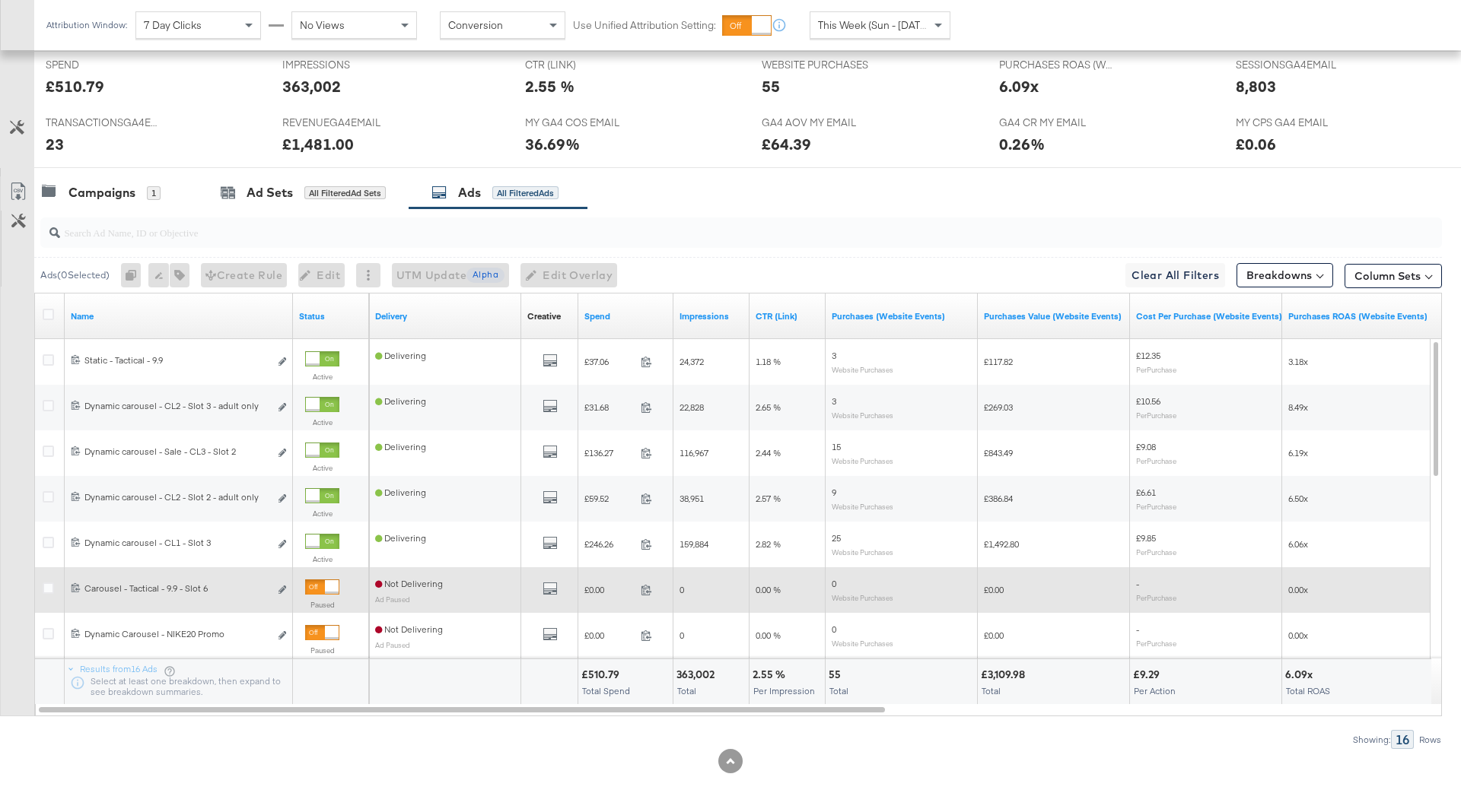
click at [325, 583] on div at bounding box center [332, 587] width 14 height 14
